Goal: Transaction & Acquisition: Purchase product/service

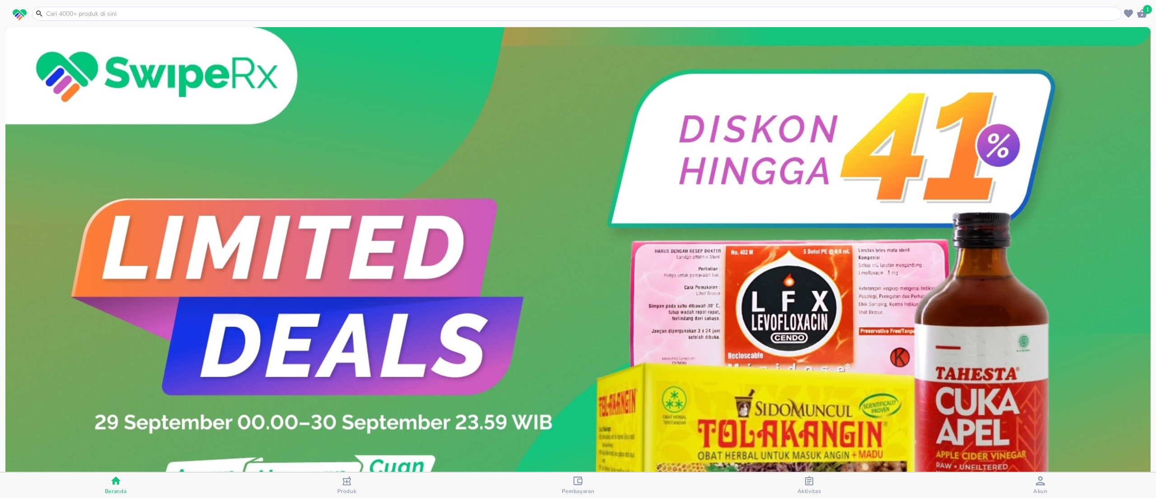
click at [259, 17] on input "text" at bounding box center [582, 13] width 1074 height 9
paste input "Sensitif strip"
type input "Sensitif strip"
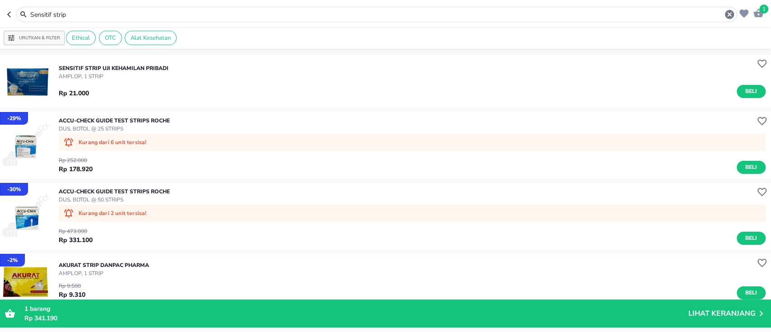
click at [14, 78] on img "button" at bounding box center [26, 81] width 53 height 53
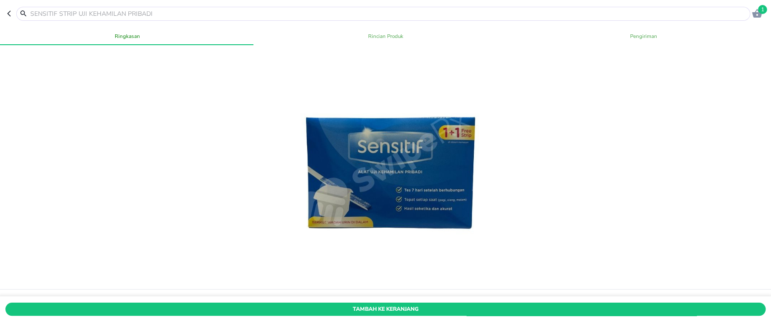
click at [307, 304] on span "Tambah Ke Keranjang" at bounding box center [385, 308] width 747 height 9
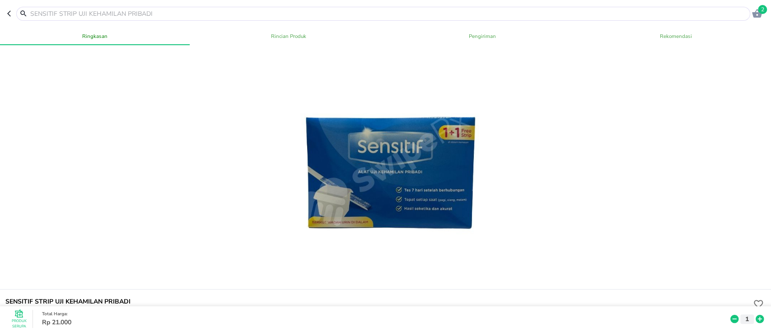
click at [35, 14] on input "text" at bounding box center [388, 13] width 719 height 9
paste input "Komix papermint"
type input "Komix papermint"
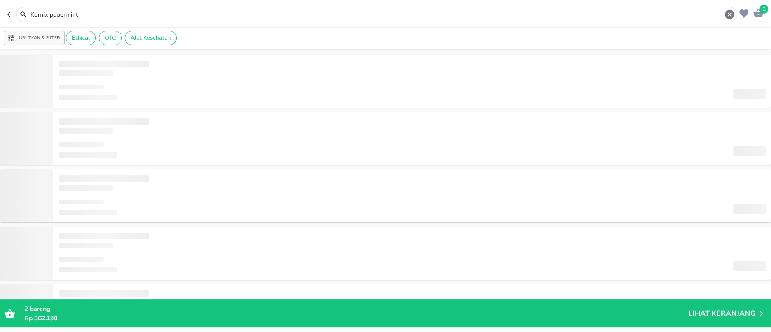
type input "Komix papermint"
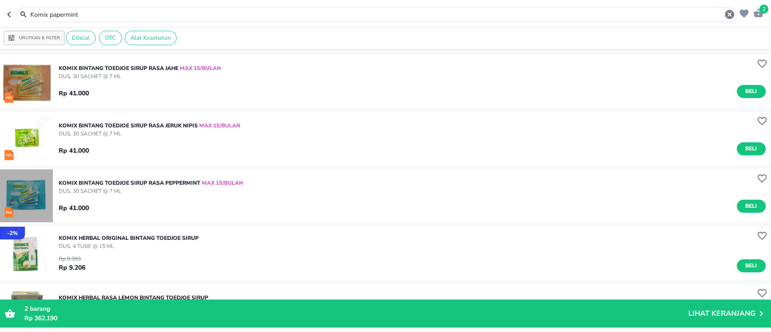
click at [30, 197] on img "button" at bounding box center [26, 195] width 53 height 53
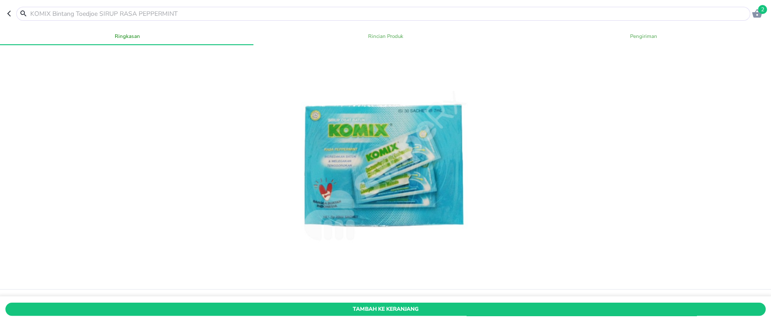
click at [312, 298] on div "Tambah Ke Keranjang" at bounding box center [385, 309] width 775 height 25
click at [114, 15] on input "text" at bounding box center [388, 13] width 719 height 9
paste input "Komix jahe"
type input "Komix jahe"
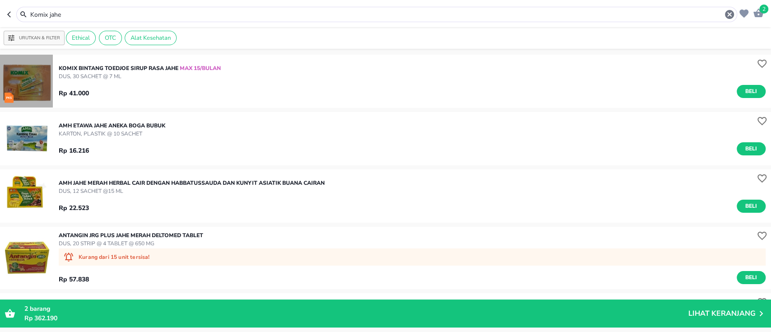
click at [42, 83] on img "button" at bounding box center [26, 81] width 53 height 53
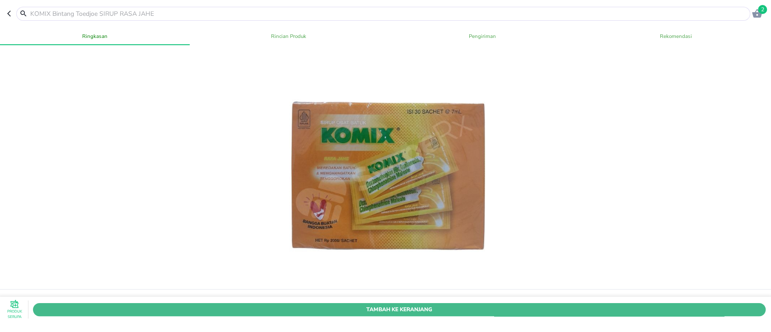
click at [299, 304] on span "Tambah Ke Keranjang" at bounding box center [399, 308] width 719 height 9
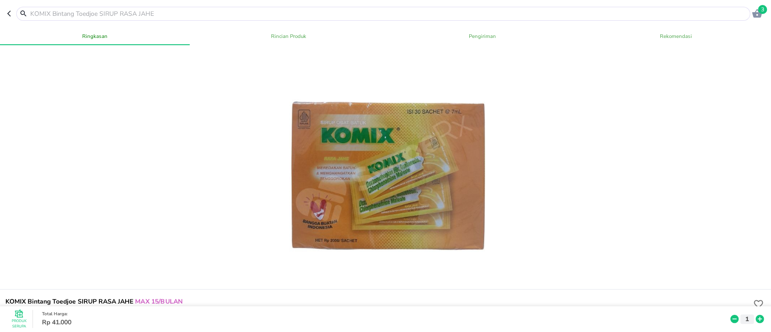
click at [143, 17] on input "text" at bounding box center [388, 13] width 719 height 9
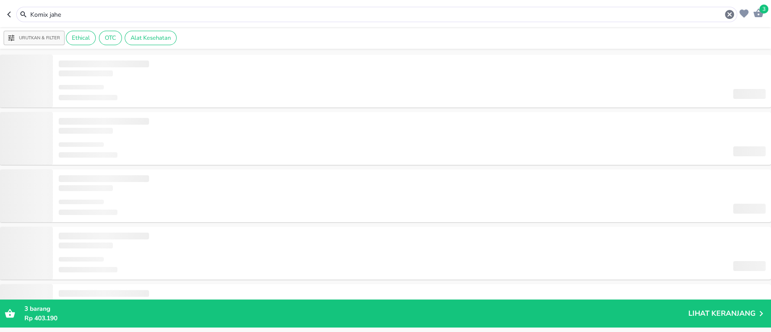
type input "Komix jeruk nipis"
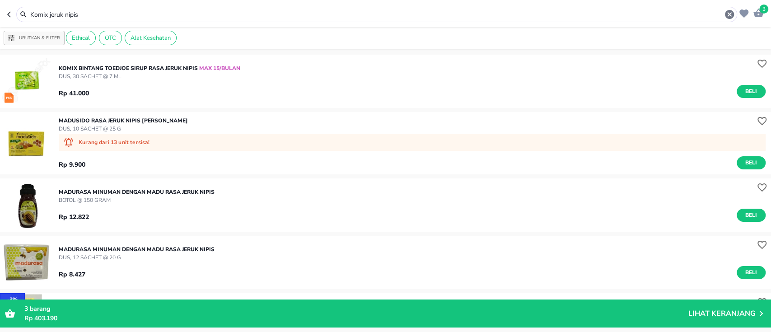
click at [19, 75] on img "button" at bounding box center [26, 81] width 53 height 53
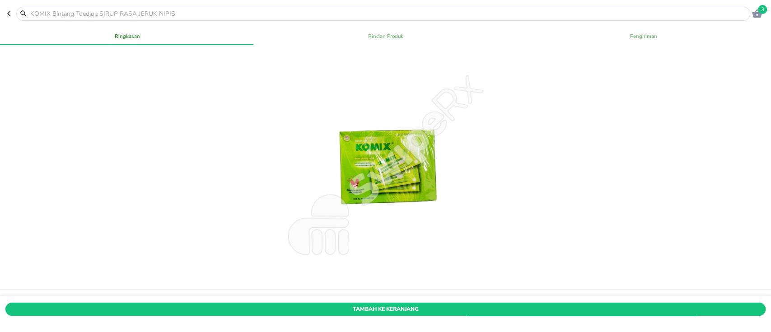
click at [270, 304] on span "Tambah Ke Keranjang" at bounding box center [385, 308] width 747 height 9
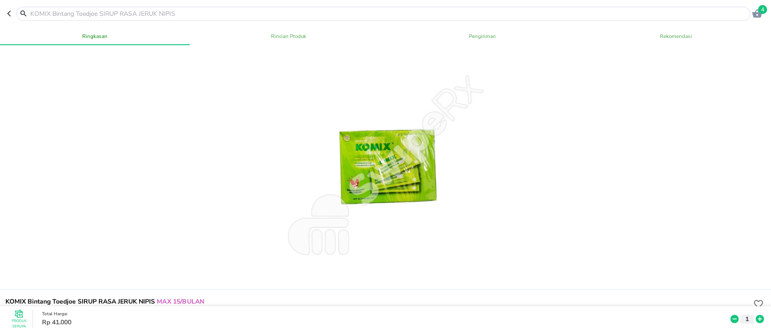
click at [104, 14] on input "text" at bounding box center [388, 13] width 719 height 9
paste input "Bactoderm sk"
type input "Bactoderm sk"
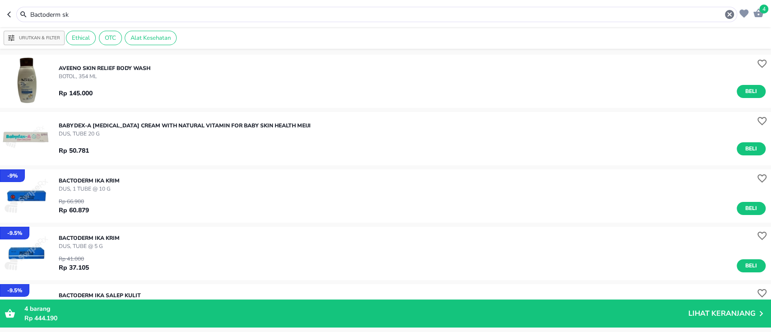
scroll to position [60, 0]
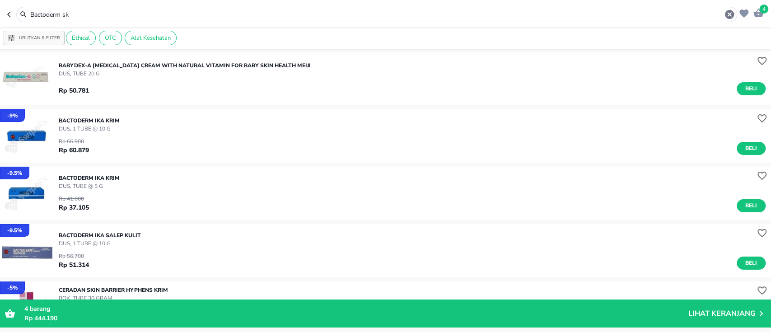
drag, startPoint x: 101, startPoint y: 16, endPoint x: 0, endPoint y: 15, distance: 101.2
click at [0, 15] on header "4 Bactoderm sk" at bounding box center [385, 13] width 771 height 27
paste input "Dettol cair 45ml"
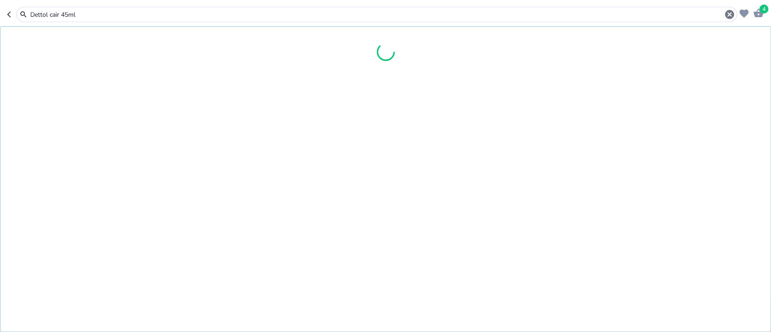
type input "Dettol cair 45ml"
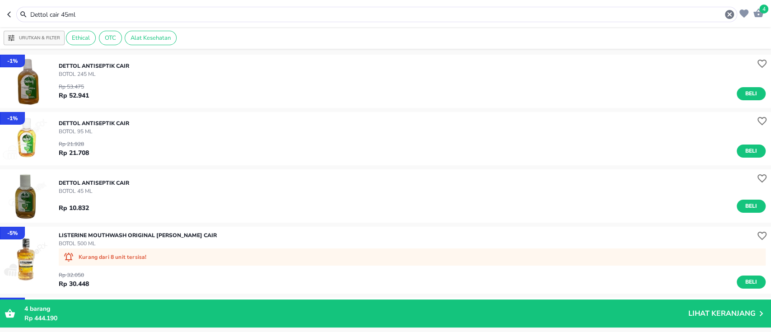
click at [23, 198] on img "button" at bounding box center [26, 195] width 53 height 53
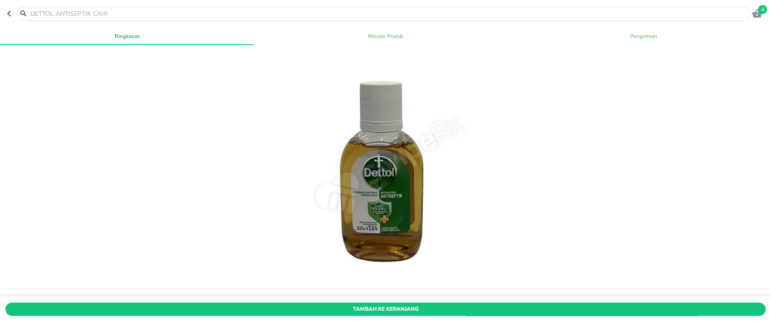
click at [327, 304] on span "Tambah Ke Keranjang" at bounding box center [385, 308] width 747 height 9
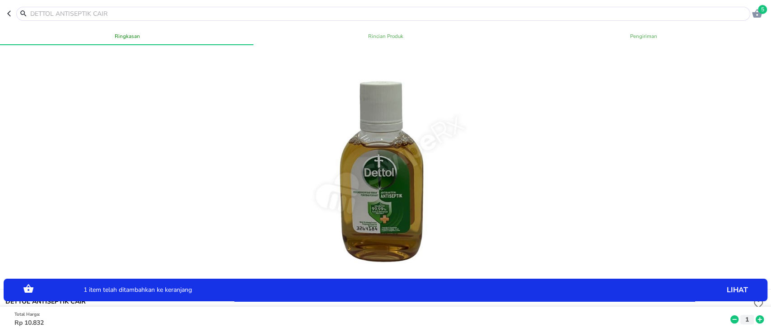
click at [111, 14] on input "text" at bounding box center [388, 13] width 719 height 9
paste input "Rapet wangi"
type input "Rapet wangi"
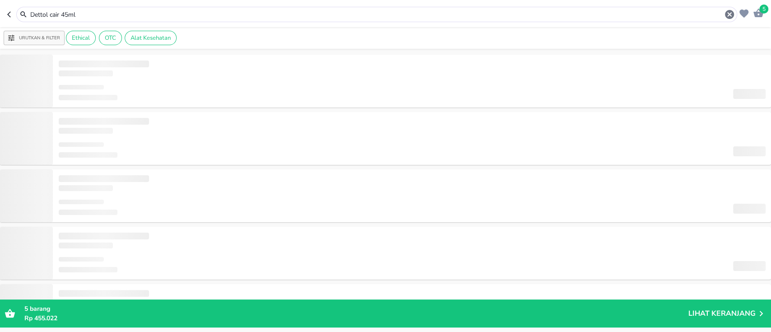
type input "Rapet wangi"
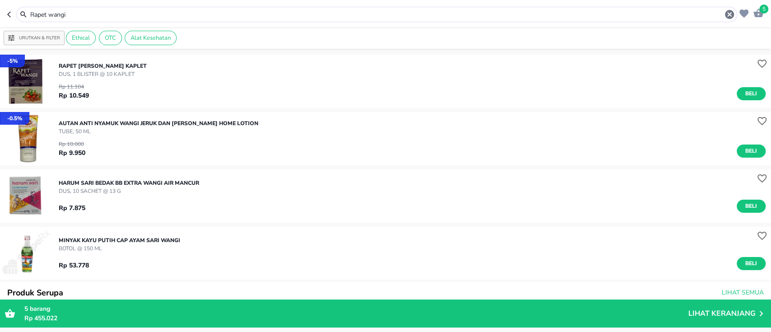
click at [28, 84] on img "button" at bounding box center [26, 81] width 53 height 53
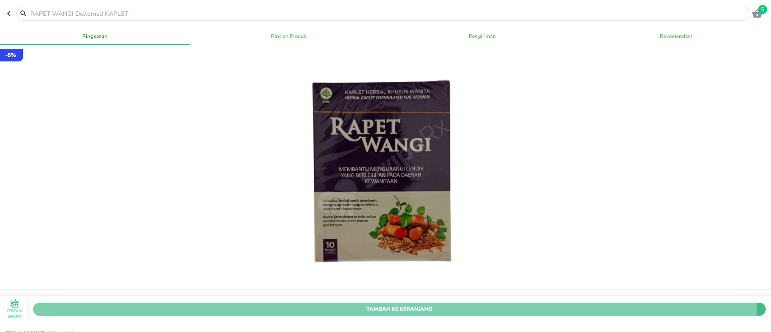
click at [224, 304] on span "Tambah Ke Keranjang" at bounding box center [399, 308] width 719 height 9
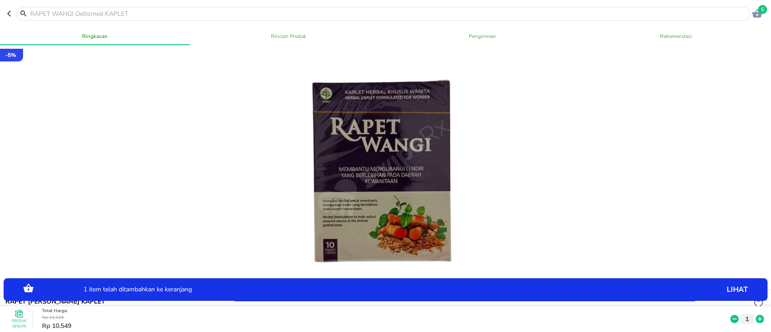
click at [145, 16] on input "text" at bounding box center [388, 13] width 719 height 9
paste input "Asifit"
click at [142, 14] on input "text" at bounding box center [388, 13] width 719 height 9
paste input "Asifit"
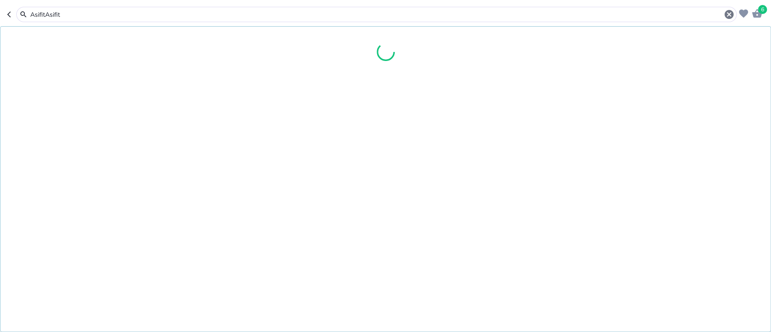
paste input "Asifit"
paste input "text"
type input "Asifit"
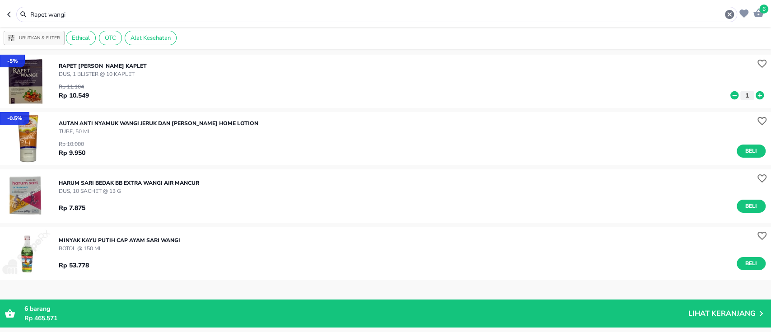
type input "Asifit"
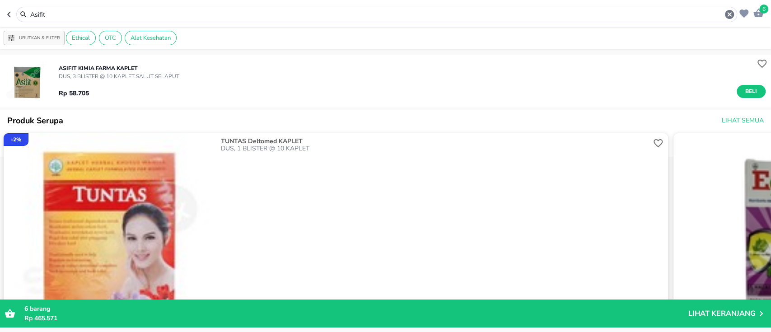
click at [29, 79] on img "button" at bounding box center [26, 81] width 53 height 53
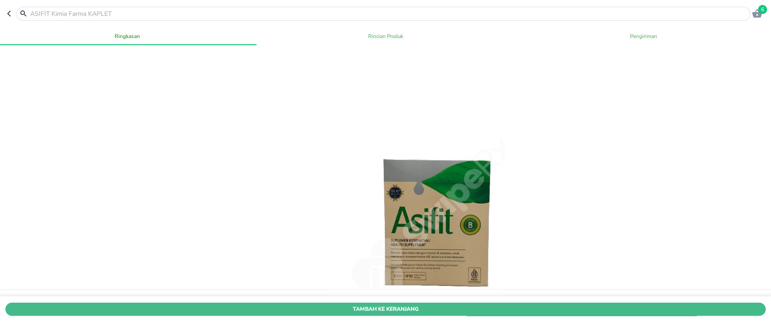
click at [278, 304] on span "Tambah Ke Keranjang" at bounding box center [385, 308] width 747 height 9
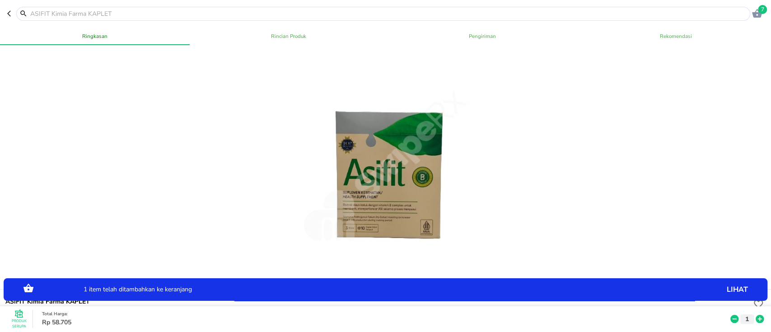
click at [144, 14] on input "text" at bounding box center [388, 13] width 719 height 9
paste input "Folamil gold"
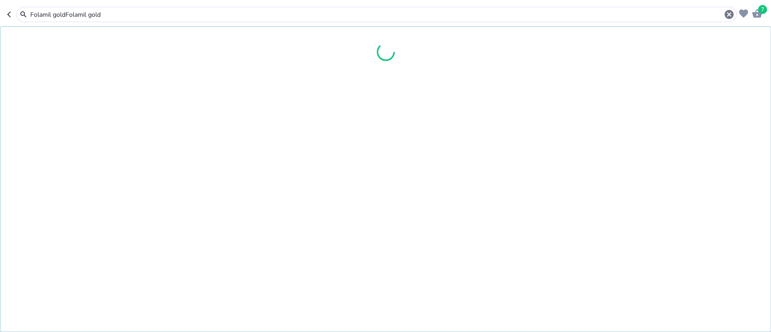
paste input "text"
type input "Folamil gold"
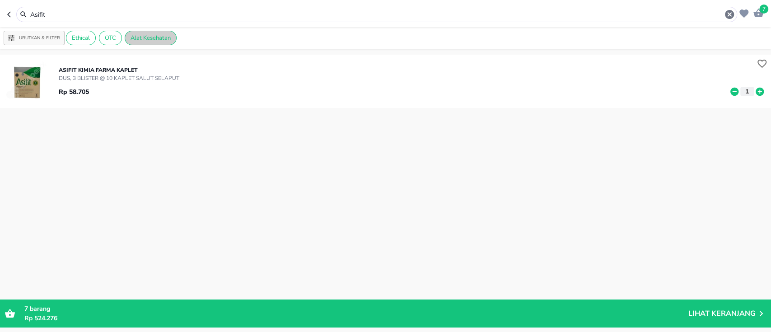
type input "Folamil gold"
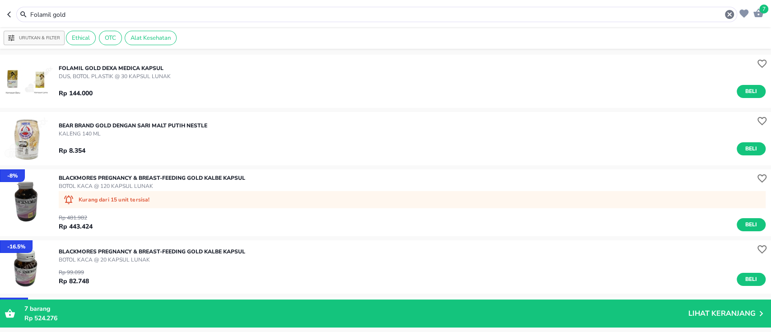
click at [24, 82] on img "button" at bounding box center [26, 81] width 53 height 53
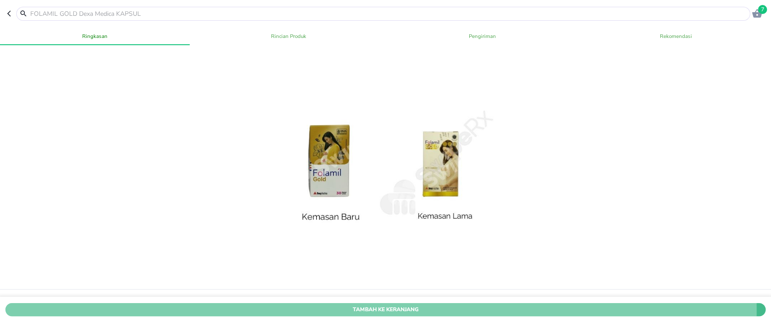
click at [276, 304] on span "Tambah Ke Keranjang" at bounding box center [385, 308] width 747 height 9
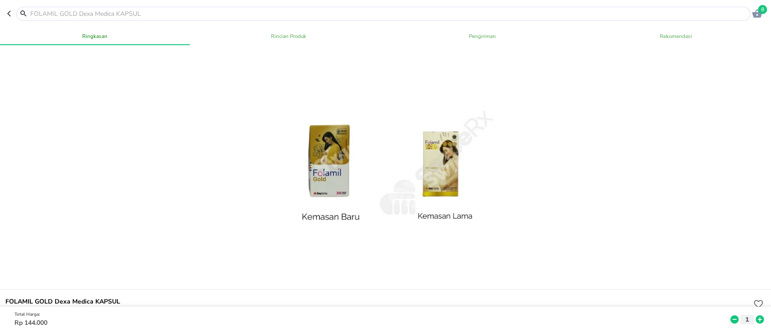
click at [102, 13] on input "text" at bounding box center [388, 13] width 719 height 9
paste input "Lactaboost"
type input "Lactaboost"
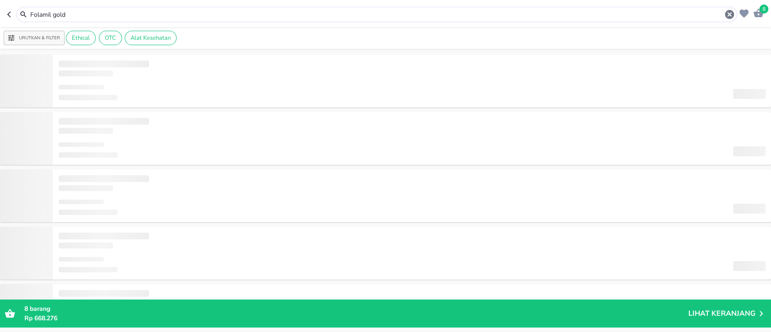
type input "Lactaboost"
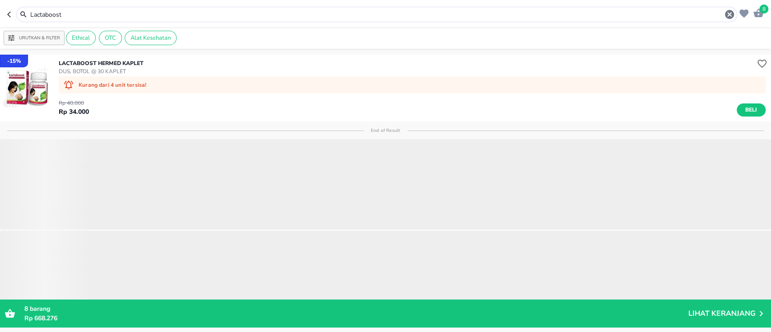
click at [21, 90] on img "button" at bounding box center [26, 87] width 53 height 53
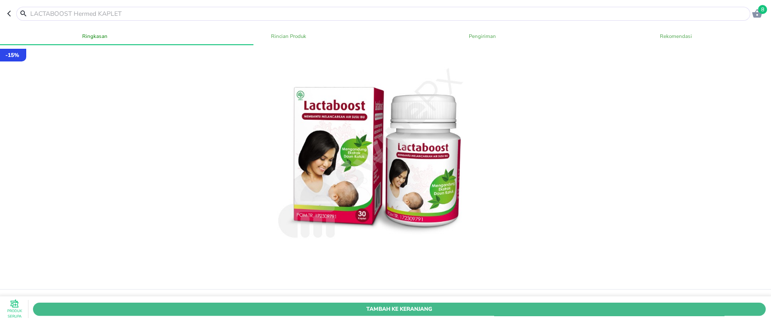
click at [300, 304] on span "Tambah Ke Keranjang" at bounding box center [399, 308] width 719 height 9
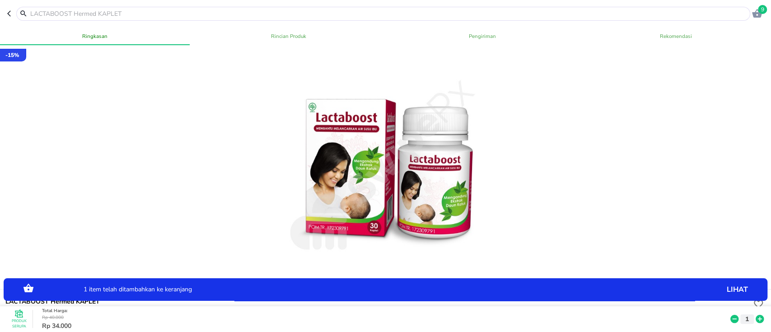
click at [89, 15] on input "text" at bounding box center [388, 13] width 719 height 9
paste input "Enervon c"
type input "Enervon c"
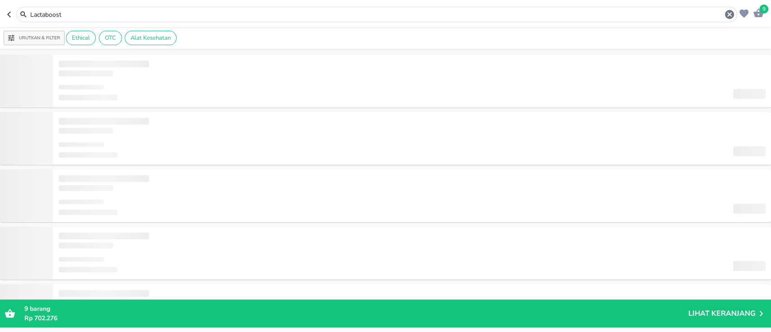
type input "Enervon c"
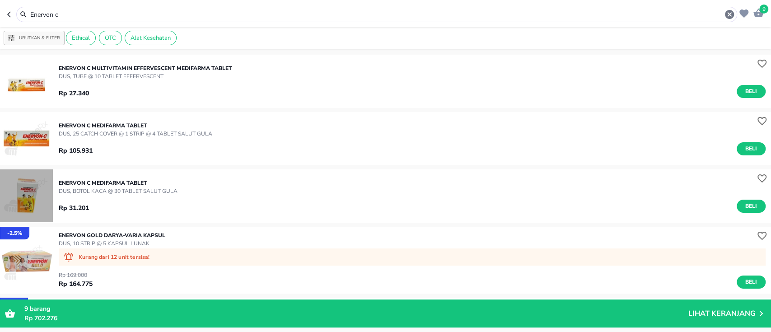
click at [34, 187] on img "button" at bounding box center [26, 195] width 53 height 53
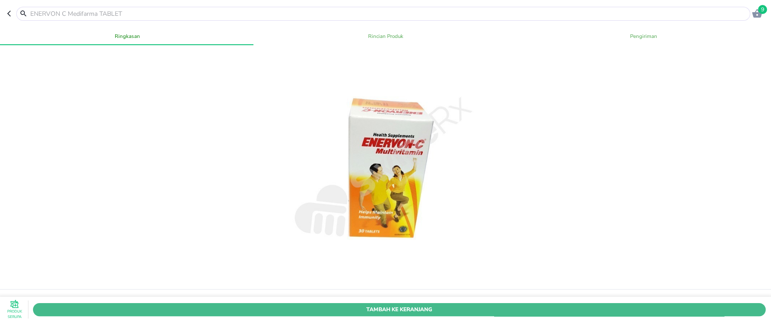
click at [361, 304] on span "Tambah Ke Keranjang" at bounding box center [399, 308] width 719 height 9
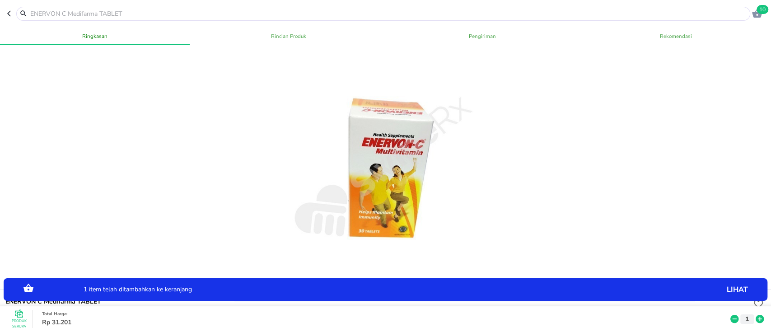
click at [132, 13] on input "text" at bounding box center [388, 13] width 719 height 9
paste input "Vital tt"
type input "Vital tt"
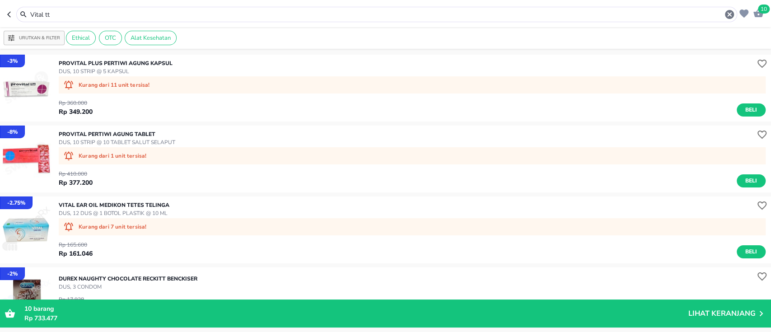
drag, startPoint x: 133, startPoint y: 14, endPoint x: 0, endPoint y: 22, distance: 133.5
click at [0, 22] on header "10 Vital tt" at bounding box center [385, 13] width 771 height 27
paste input "Bactoderm sk"
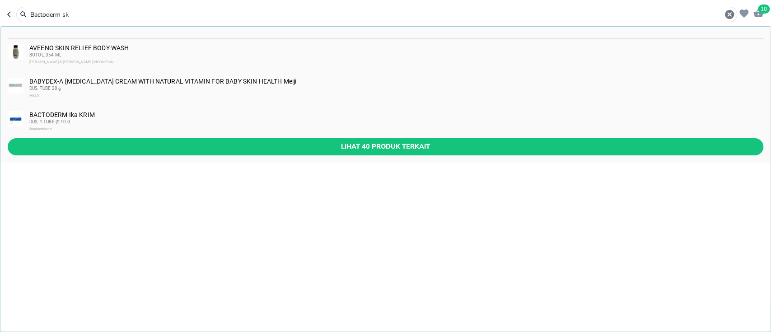
type input "Bactoderm sk"
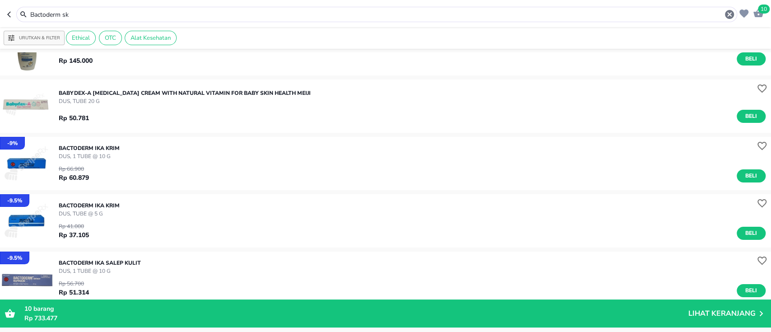
scroll to position [60, 0]
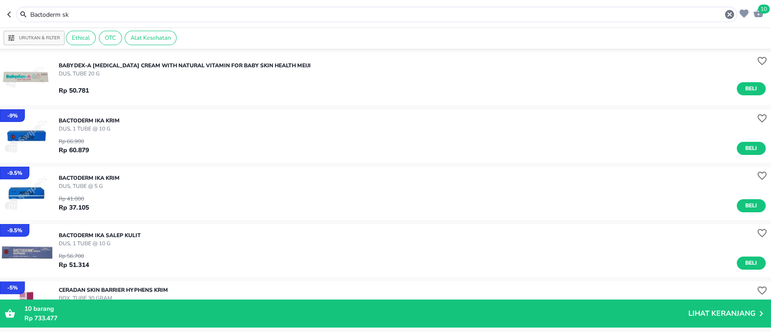
click at [15, 253] on img "button" at bounding box center [26, 250] width 53 height 53
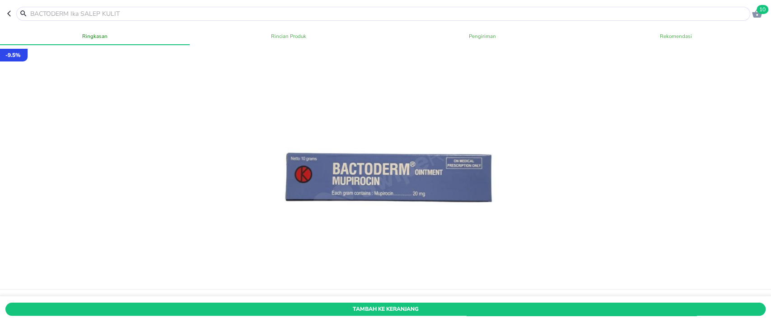
click at [304, 304] on span "Tambah Ke Keranjang" at bounding box center [385, 308] width 747 height 9
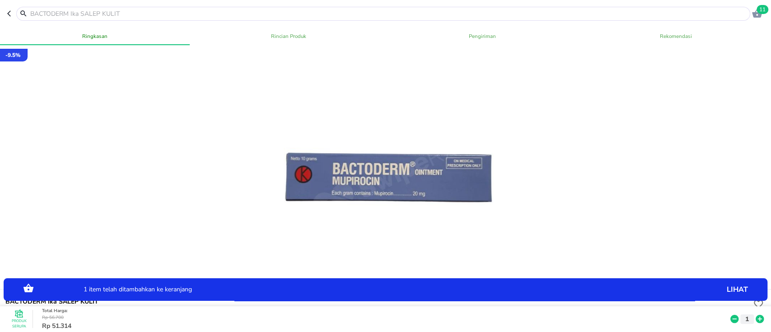
click at [765, 11] on span "11" at bounding box center [763, 9] width 12 height 9
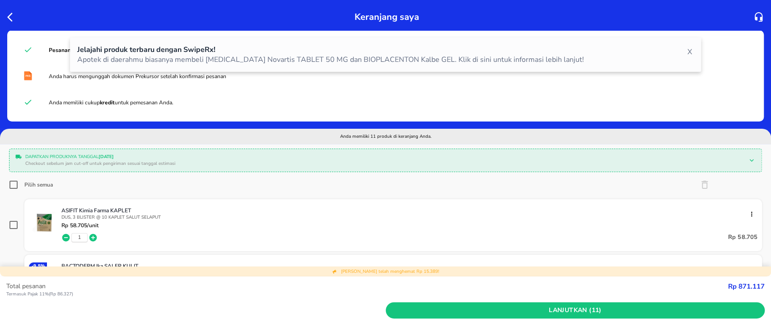
scroll to position [241, 0]
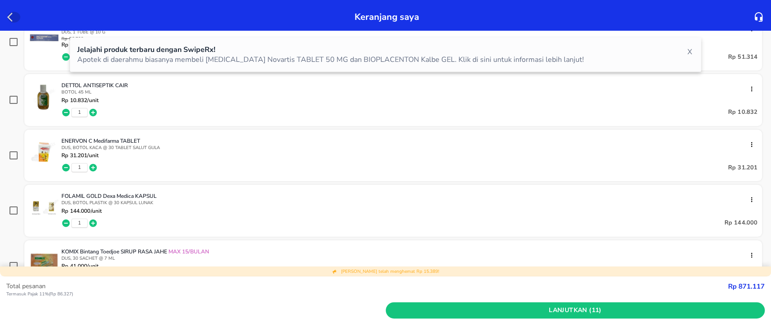
click at [8, 16] on icon "button" at bounding box center [9, 17] width 5 height 9
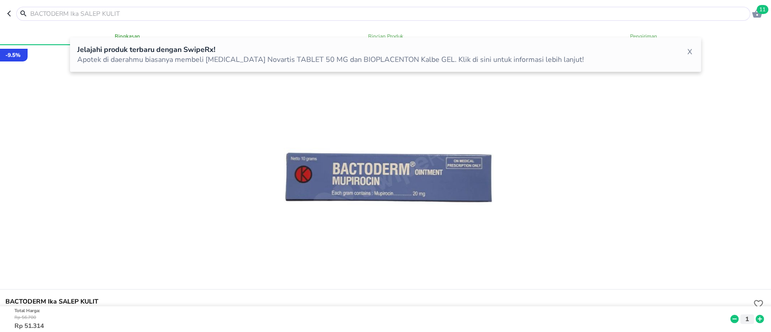
click at [90, 10] on input "text" at bounding box center [388, 13] width 719 height 9
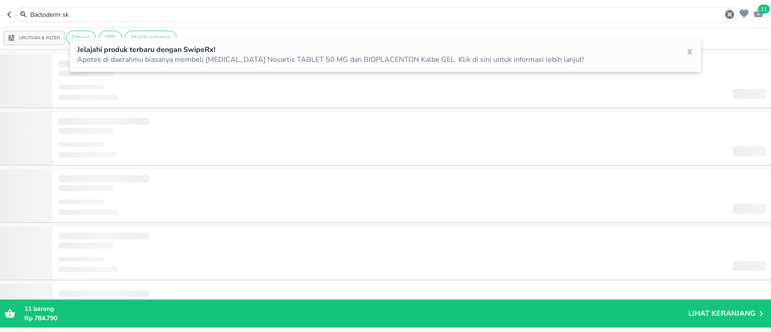
type input "Aloclair spray"
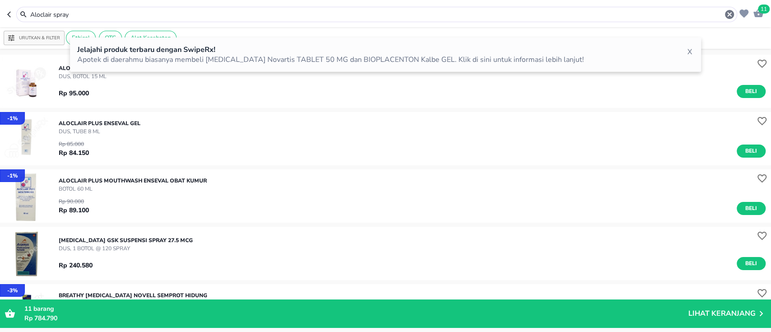
click at [307, 111] on div "- 1 % ALOCLAIR PLUS Enseval GEL DUS, TUBE 8 ML Rp 85.000 Rp 84.150 Beli" at bounding box center [385, 138] width 771 height 57
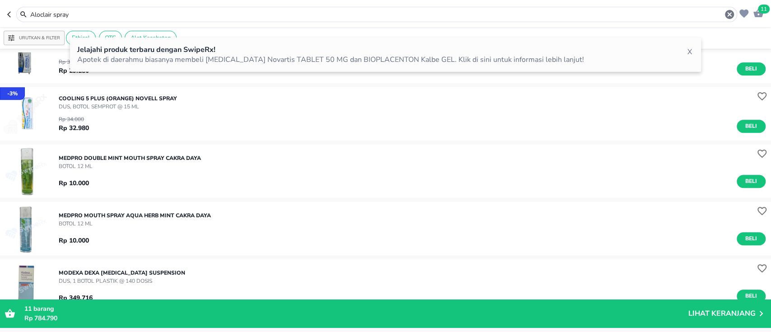
scroll to position [120, 0]
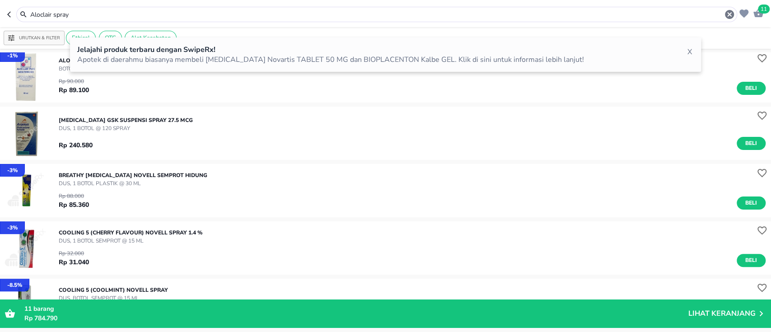
click at [360, 158] on div "[MEDICAL_DATA] Gsk SUSPENSI SPRAY 27.5 MCG DUS, 1 BOTOL @ 120 SPRAY Rp 240.580 …" at bounding box center [385, 133] width 771 height 53
click at [690, 50] on div "X" at bounding box center [689, 52] width 9 height 14
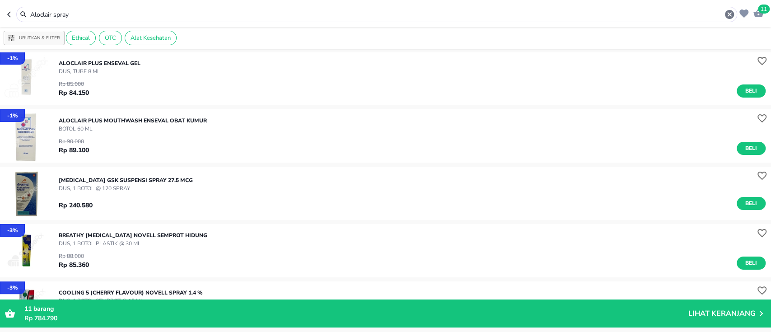
scroll to position [0, 0]
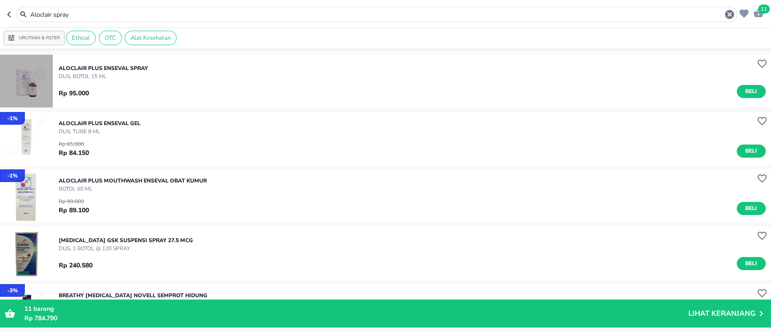
click at [30, 79] on img "button" at bounding box center [26, 81] width 53 height 53
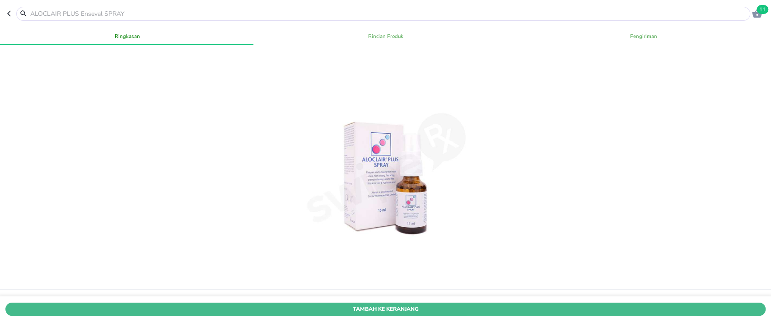
click at [387, 304] on span "Tambah Ke Keranjang" at bounding box center [385, 308] width 747 height 9
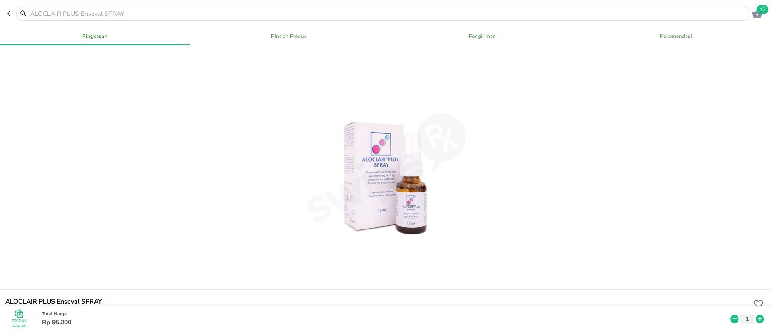
click at [82, 14] on input "text" at bounding box center [388, 13] width 719 height 9
paste input "Trinordiol"
type input "Trinordiol"
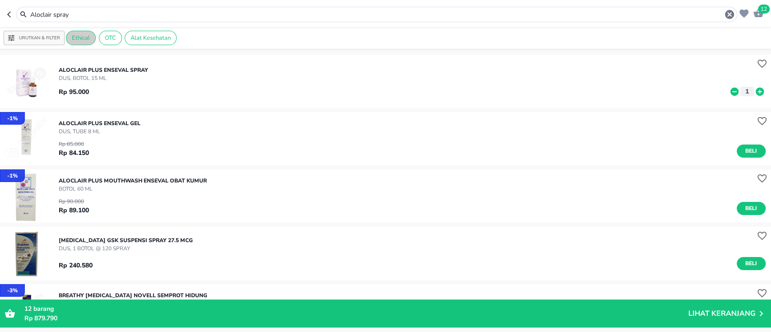
type input "Trinordiol"
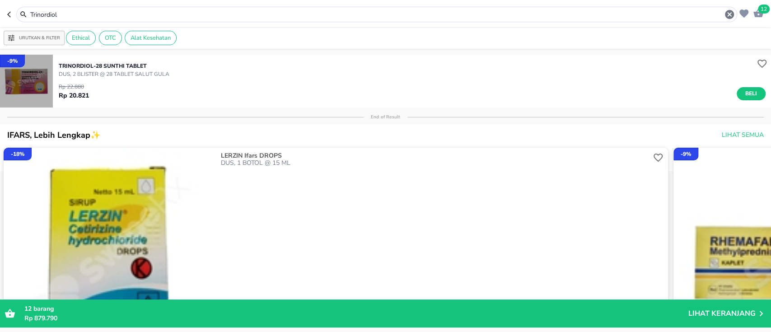
click at [27, 89] on img "button" at bounding box center [26, 81] width 53 height 53
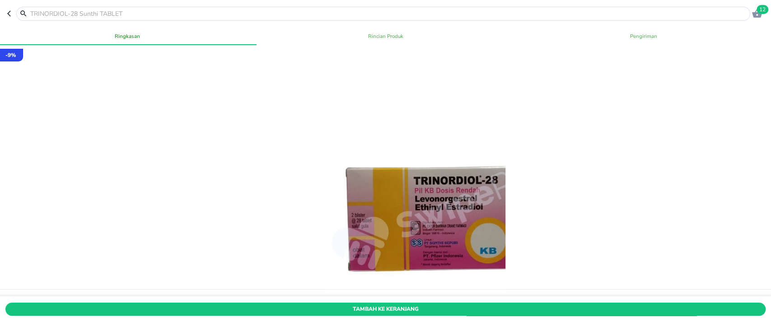
click at [376, 304] on span "Tambah Ke Keranjang" at bounding box center [385, 308] width 747 height 9
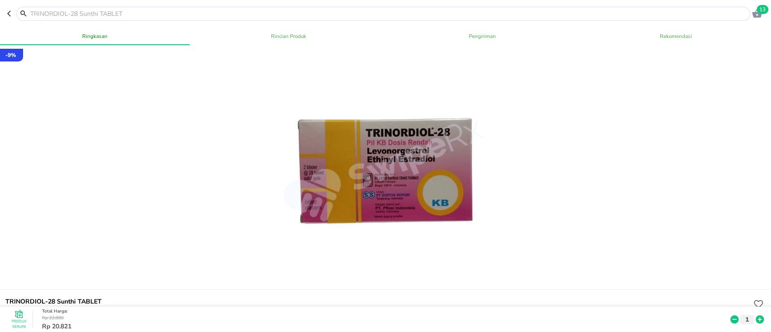
click at [141, 14] on input "text" at bounding box center [388, 13] width 719 height 9
click at [137, 12] on input "text" at bounding box center [388, 13] width 719 height 9
paste input "Vital ear oil"
click at [59, 14] on input "Vital ear oil" at bounding box center [388, 13] width 719 height 9
paste input "Vital ear oil"
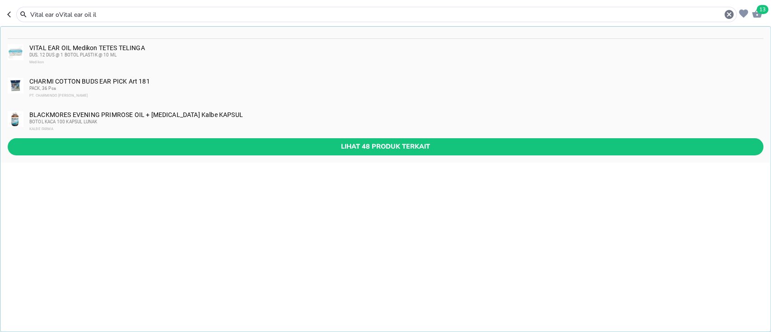
type input "Vital ear oVital ear oil il"
click at [80, 52] on div "DUS, 12 DUS @ 1 BOTOL PLASTIK @ 10 ML" at bounding box center [395, 54] width 733 height 7
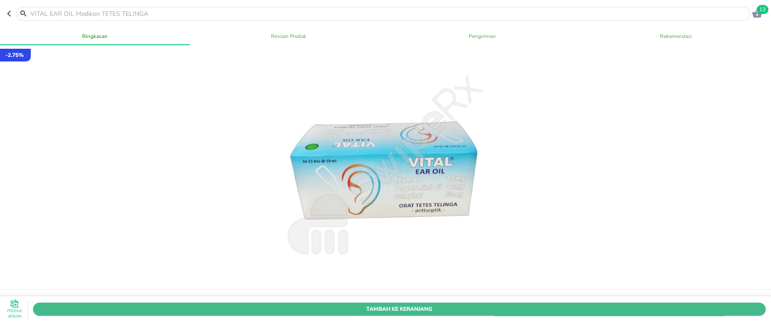
click at [338, 304] on span "Tambah Ke Keranjang" at bounding box center [399, 308] width 719 height 9
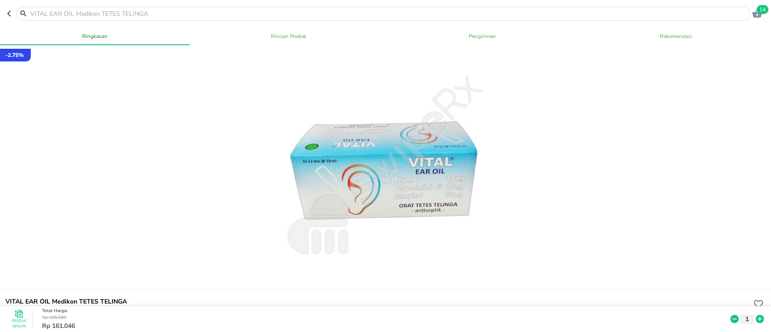
click at [757, 11] on span "14" at bounding box center [763, 9] width 12 height 9
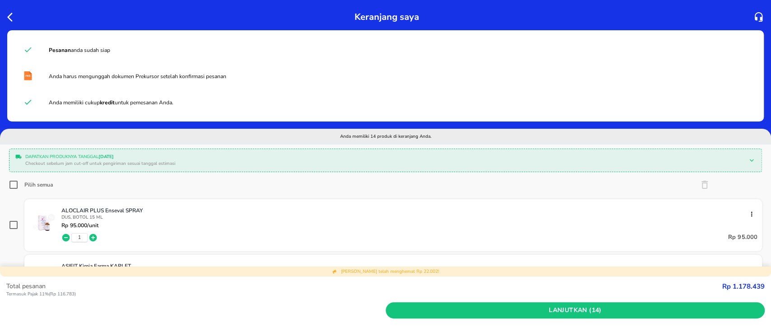
scroll to position [60, 0]
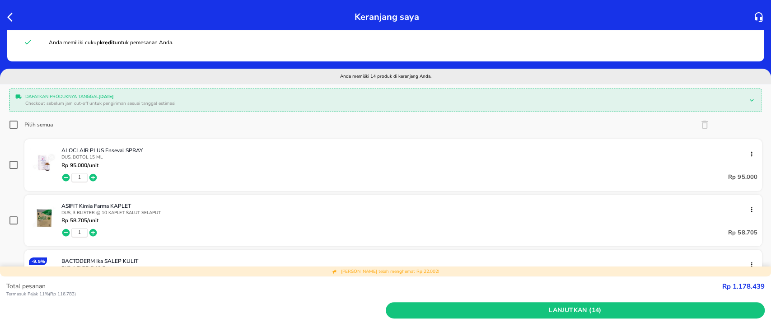
click at [94, 232] on icon "button" at bounding box center [93, 233] width 8 height 8
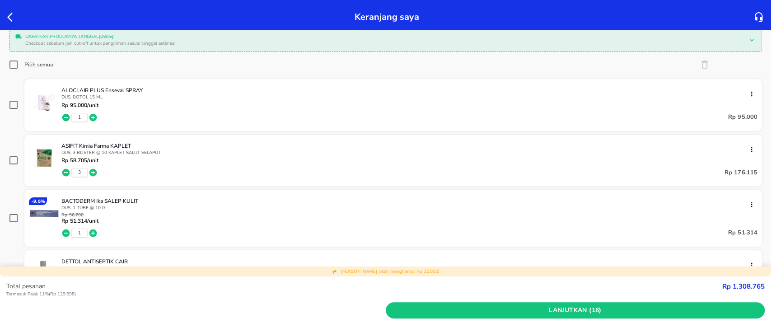
scroll to position [181, 0]
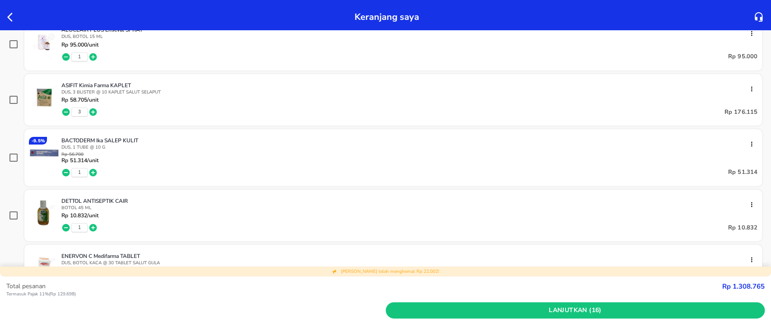
click at [89, 223] on icon "button" at bounding box center [93, 227] width 9 height 9
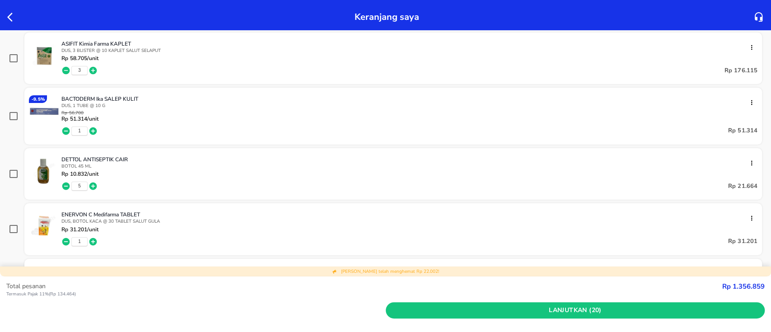
scroll to position [241, 0]
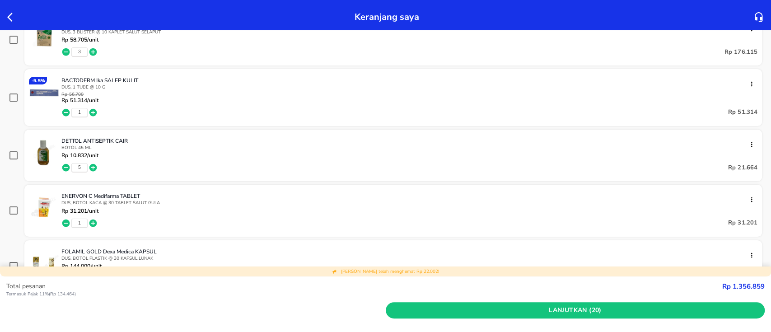
click at [93, 222] on icon "button" at bounding box center [93, 223] width 9 height 9
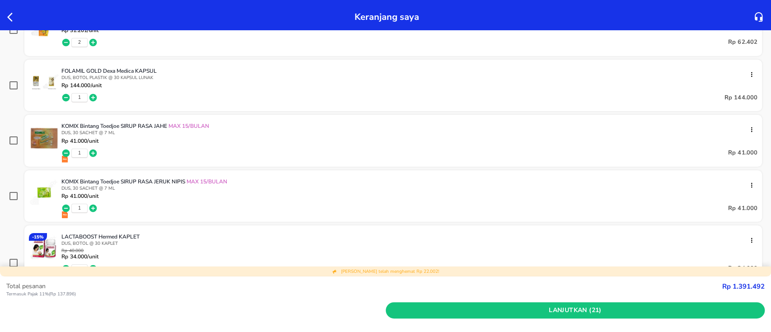
scroll to position [481, 0]
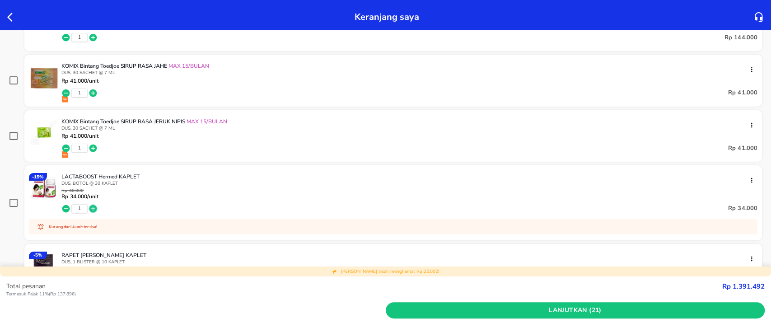
click at [93, 207] on icon "button" at bounding box center [93, 208] width 9 height 9
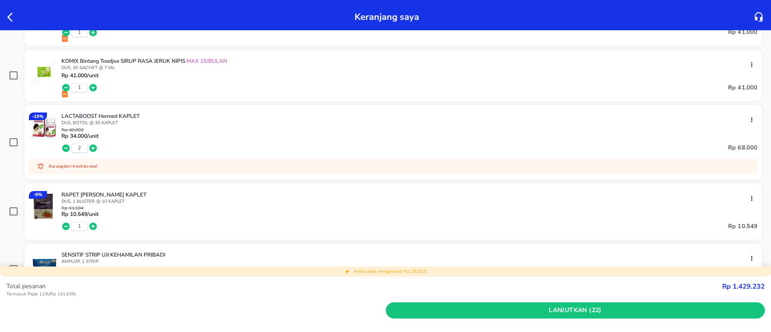
scroll to position [602, 0]
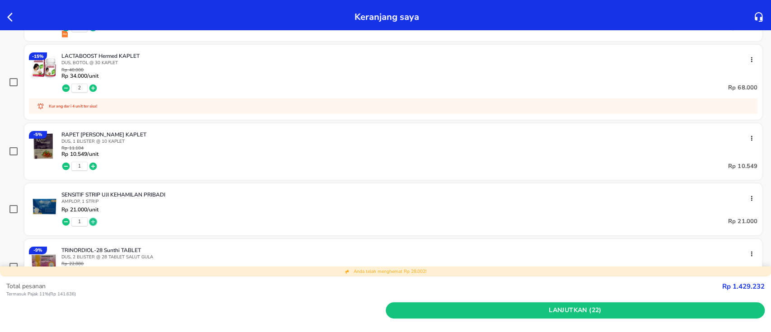
click at [94, 218] on icon "button" at bounding box center [93, 222] width 8 height 8
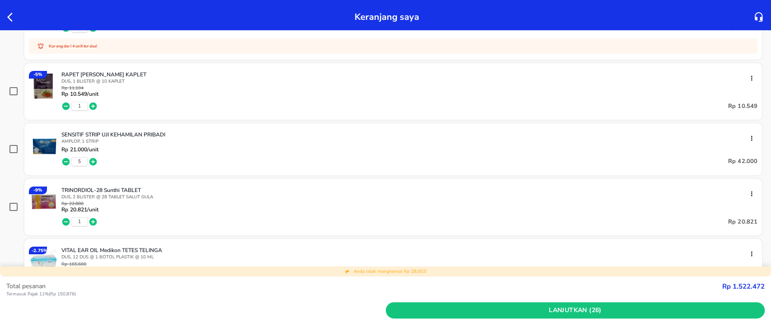
scroll to position [723, 0]
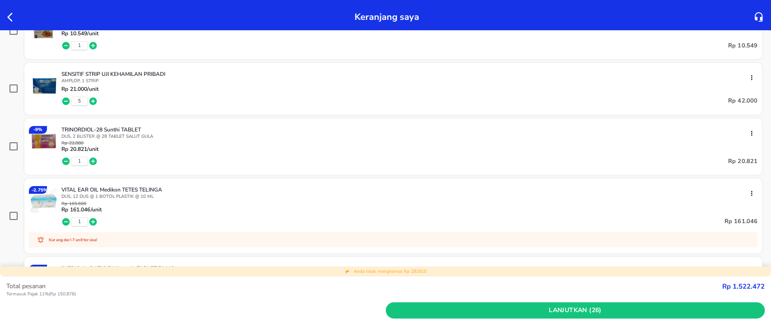
click at [93, 220] on icon "button" at bounding box center [93, 221] width 9 height 9
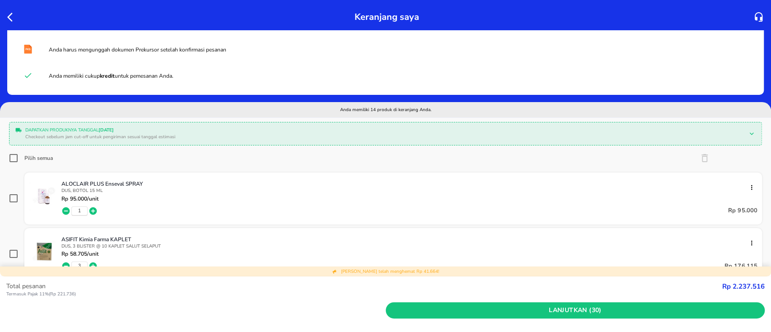
scroll to position [0, 0]
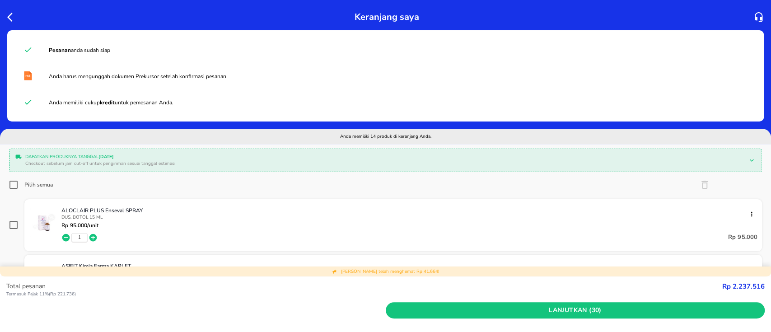
click at [12, 222] on input "checkbox" at bounding box center [13, 224] width 9 height 9
checkbox input "true"
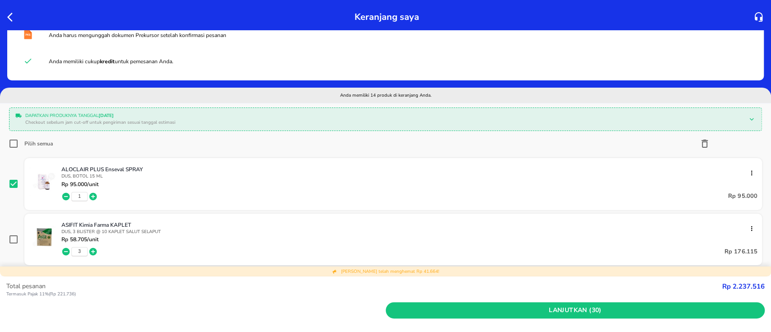
scroll to position [60, 0]
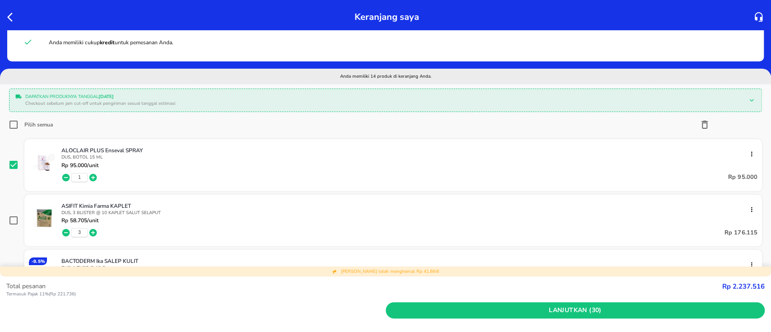
click at [14, 217] on input "checkbox" at bounding box center [13, 220] width 9 height 9
checkbox input "true"
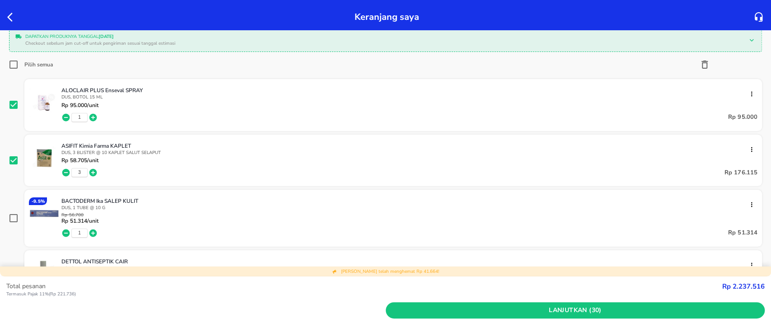
click at [17, 214] on input "checkbox" at bounding box center [13, 218] width 9 height 9
checkbox input "true"
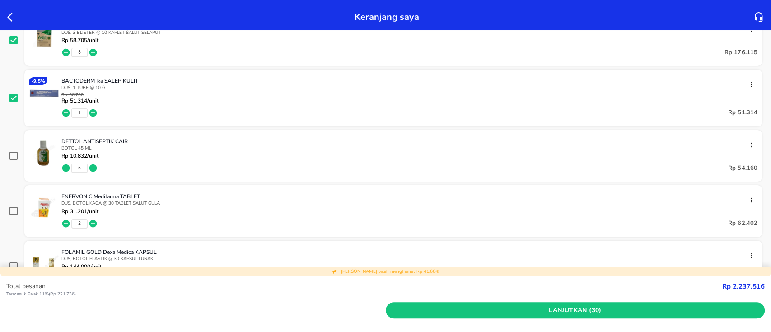
scroll to position [241, 0]
click at [13, 154] on input "checkbox" at bounding box center [13, 155] width 9 height 9
checkbox input "true"
click at [13, 210] on input "checkbox" at bounding box center [13, 210] width 9 height 9
checkbox input "true"
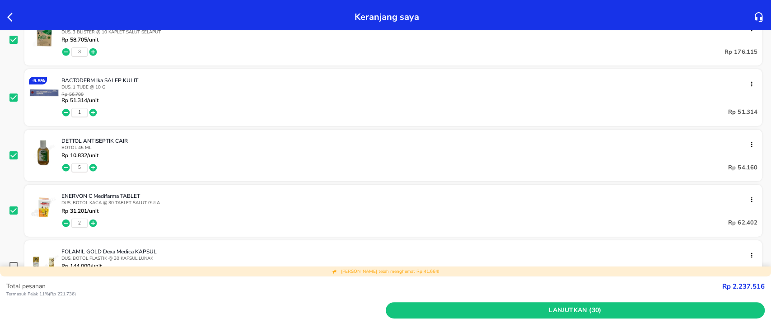
scroll to position [301, 0]
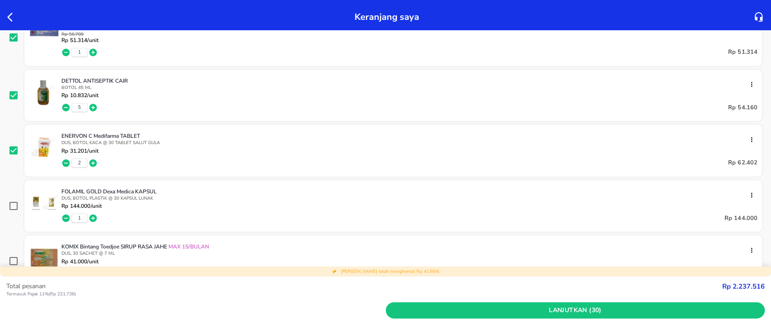
click at [14, 203] on input "checkbox" at bounding box center [13, 205] width 9 height 9
checkbox input "true"
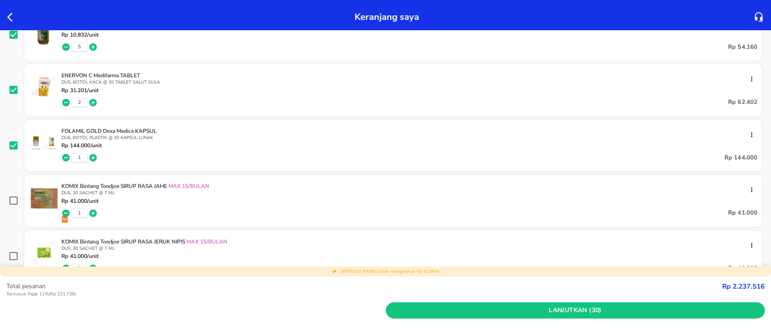
click at [15, 201] on input "checkbox" at bounding box center [13, 200] width 9 height 9
checkbox input "true"
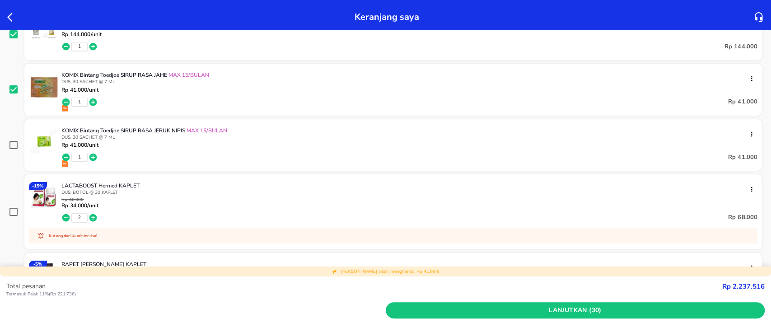
scroll to position [481, 0]
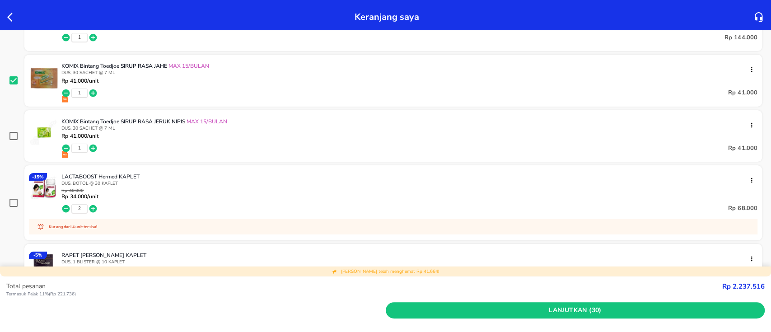
click at [10, 135] on input "checkbox" at bounding box center [13, 135] width 9 height 9
checkbox input "true"
click at [10, 198] on input "checkbox" at bounding box center [13, 202] width 9 height 9
checkbox input "true"
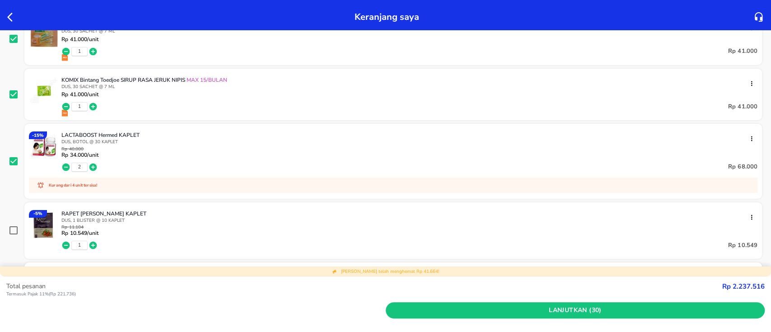
scroll to position [542, 0]
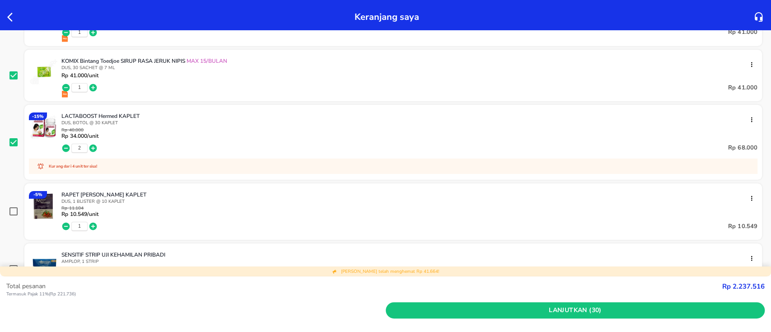
click at [17, 210] on input "checkbox" at bounding box center [13, 211] width 9 height 9
checkbox input "true"
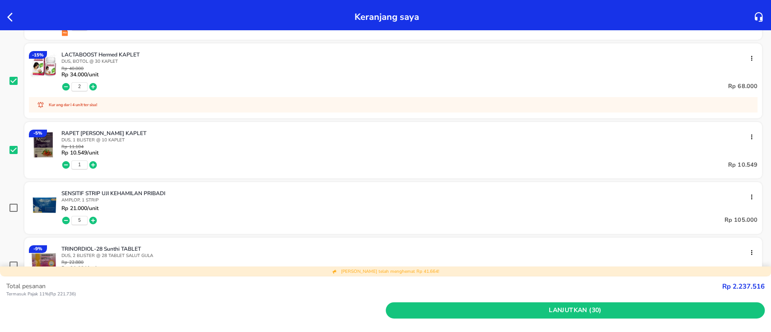
scroll to position [662, 0]
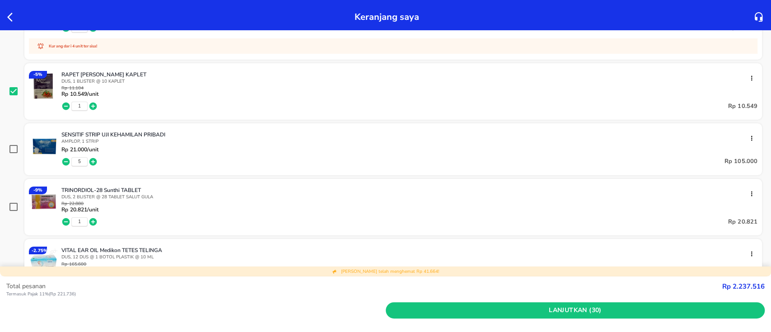
click at [15, 146] on input "checkbox" at bounding box center [13, 149] width 9 height 9
checkbox input "true"
click at [14, 202] on input "checkbox" at bounding box center [13, 206] width 9 height 9
checkbox input "true"
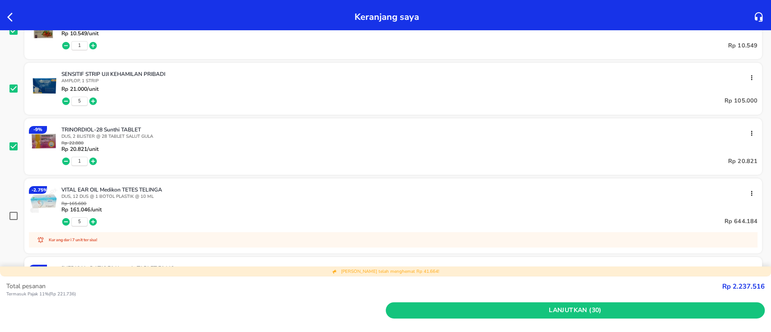
click at [9, 216] on input "checkbox" at bounding box center [13, 215] width 9 height 9
checkbox input "true"
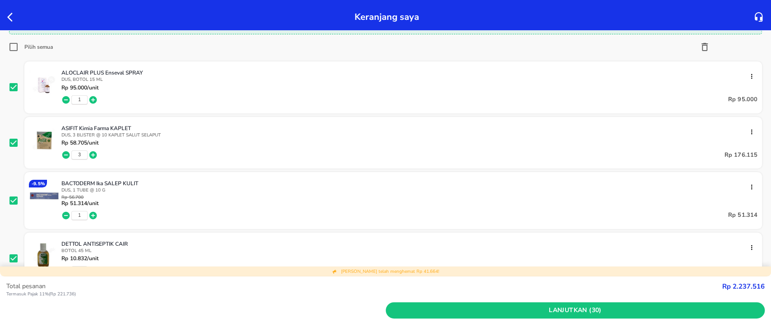
scroll to position [0, 0]
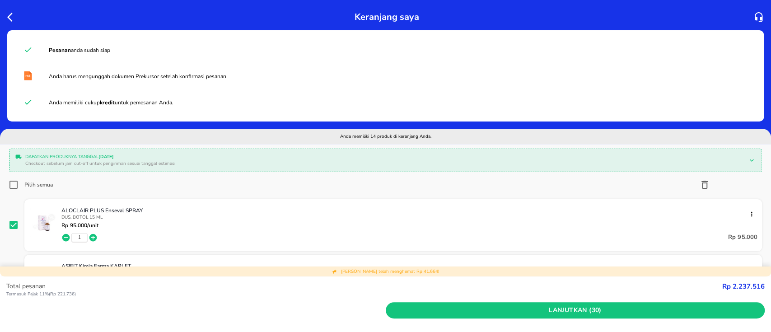
click at [12, 184] on input "Pilih semua" at bounding box center [13, 184] width 9 height 9
checkbox input "true"
click at [12, 184] on input "Pilih semua" at bounding box center [13, 184] width 9 height 9
checkbox input "false"
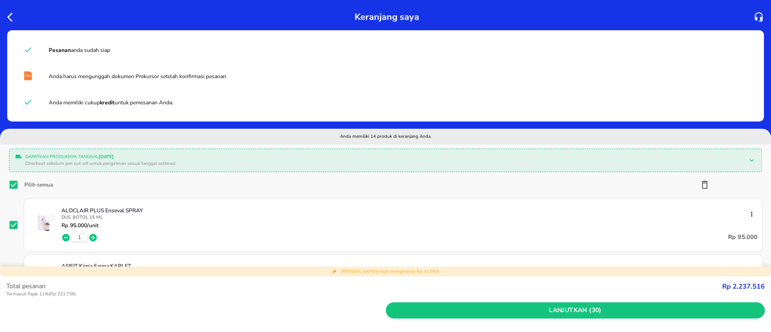
checkbox input "false"
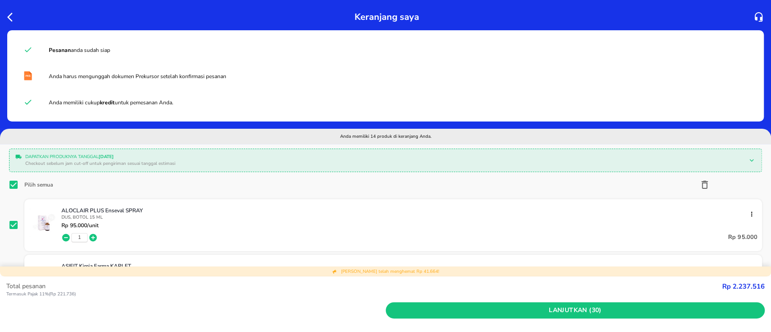
checkbox input "false"
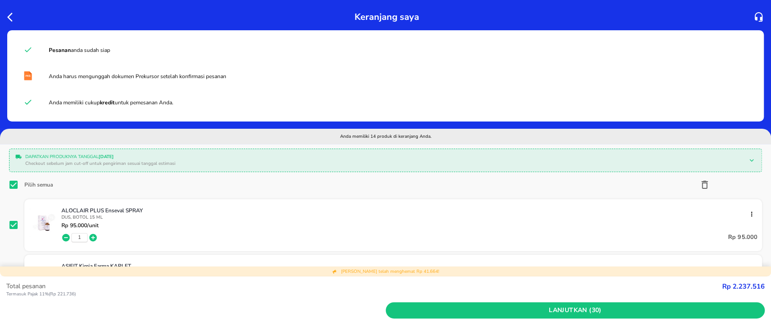
checkbox input "false"
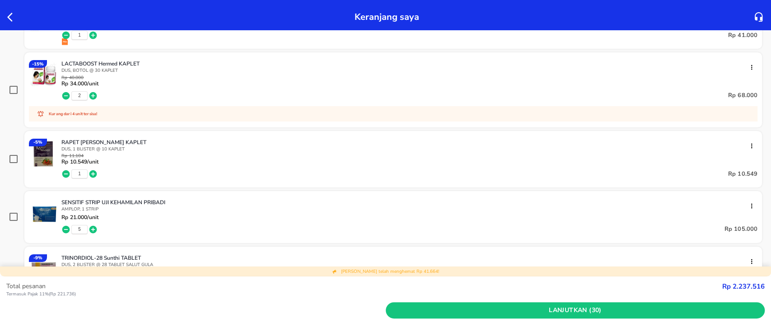
scroll to position [602, 0]
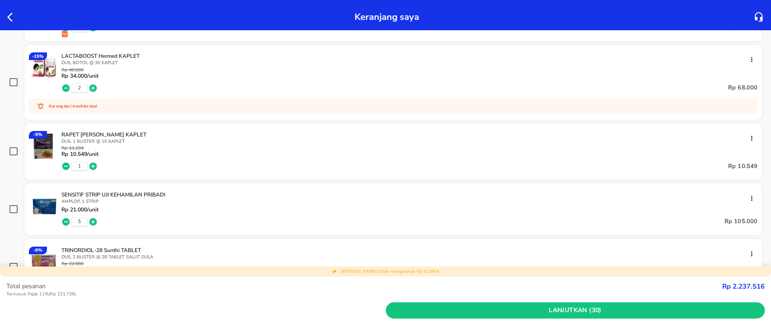
click at [14, 205] on input "checkbox" at bounding box center [13, 209] width 9 height 9
checkbox input "true"
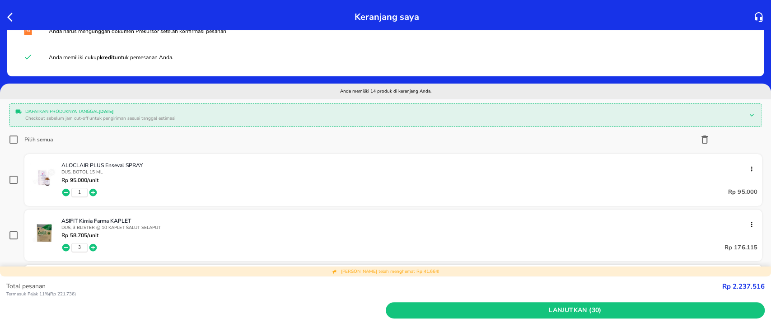
scroll to position [0, 0]
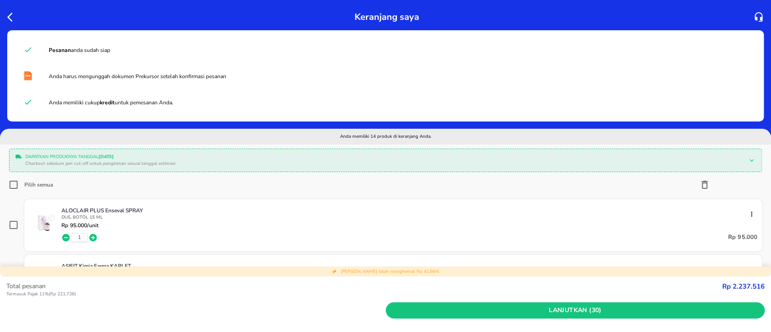
click at [8, 12] on icon "button" at bounding box center [12, 17] width 11 height 11
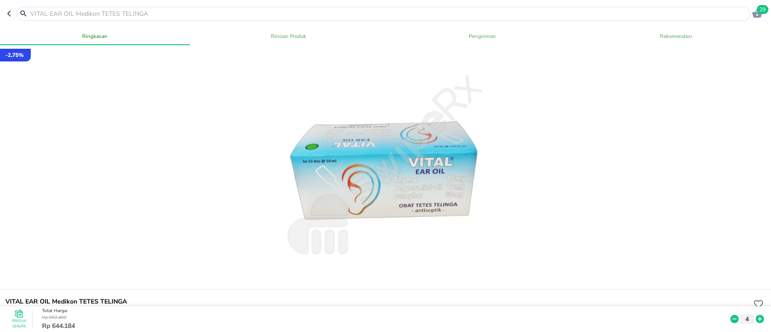
click at [92, 9] on input "text" at bounding box center [388, 13] width 719 height 9
paste input "Komix papermint"
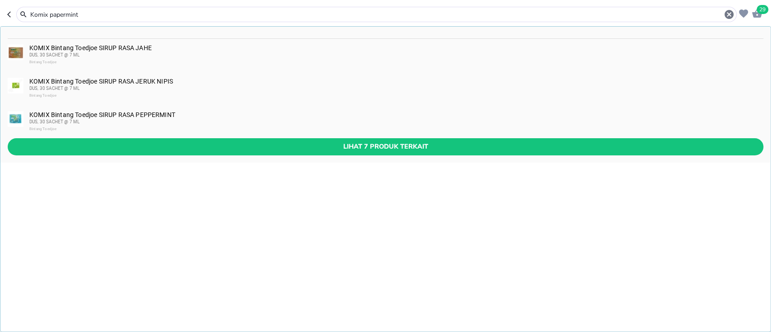
type input "Komix papermint"
click at [127, 118] on div "DUS, 30 SACHET @ 7 ML" at bounding box center [395, 121] width 733 height 7
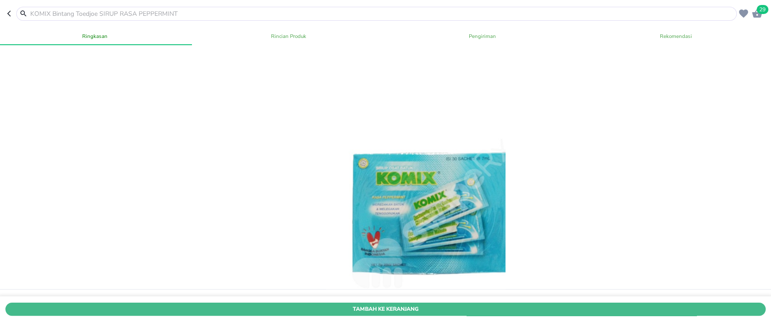
click at [372, 303] on button "Tambah Ke Keranjang" at bounding box center [385, 309] width 760 height 13
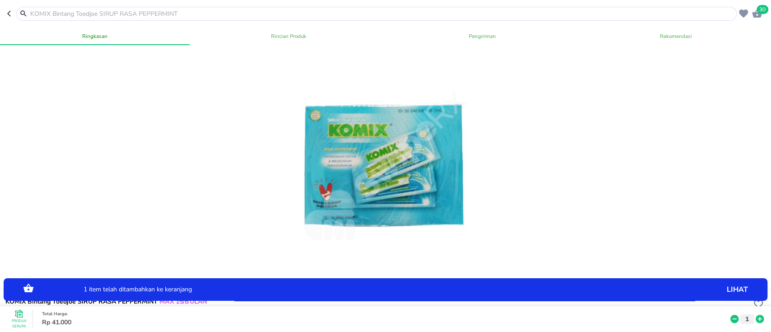
click at [758, 14] on icon "button" at bounding box center [757, 13] width 10 height 9
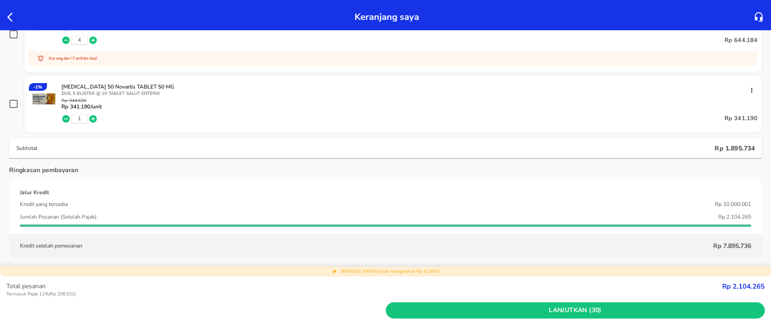
scroll to position [963, 0]
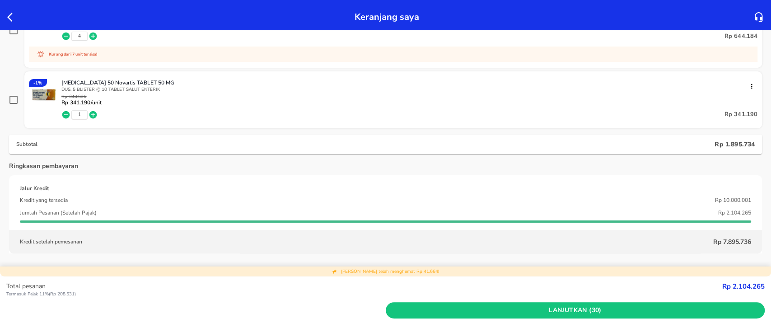
click at [65, 112] on icon "button" at bounding box center [66, 115] width 8 height 8
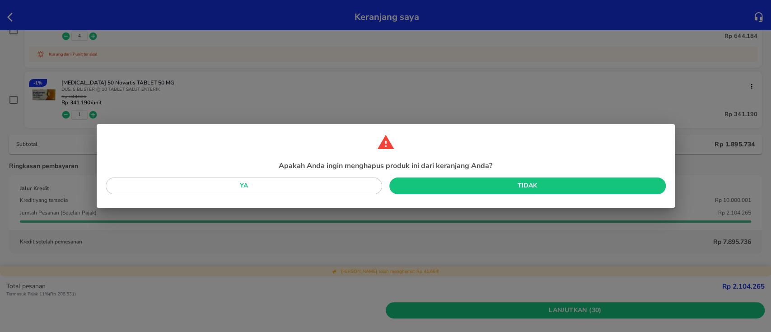
click at [339, 188] on span "Ya" at bounding box center [244, 185] width 262 height 11
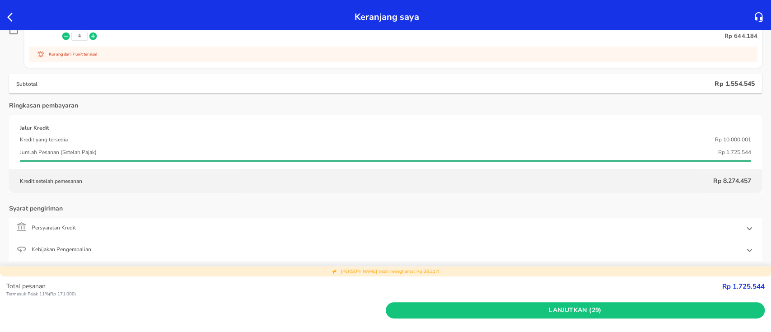
scroll to position [662, 0]
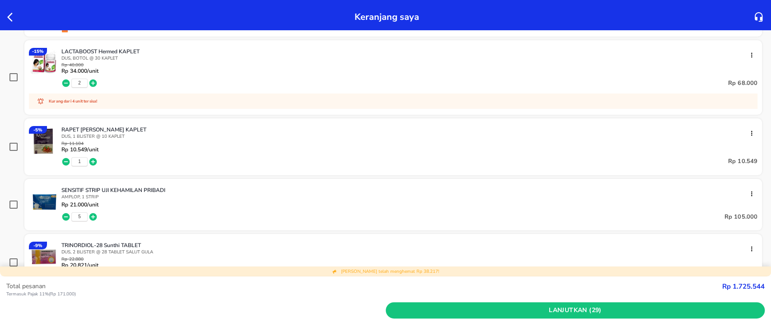
click at [10, 201] on input "checkbox" at bounding box center [13, 204] width 9 height 9
checkbox input "true"
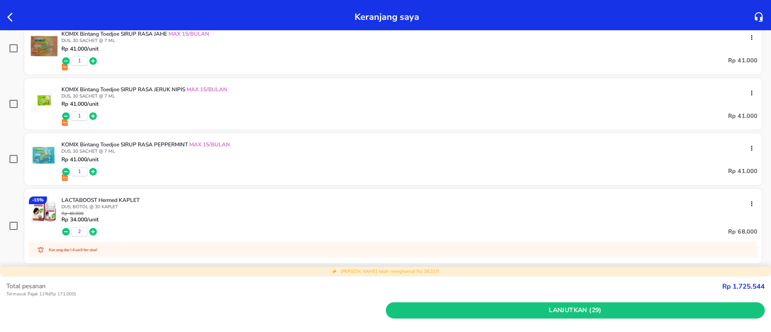
scroll to position [481, 0]
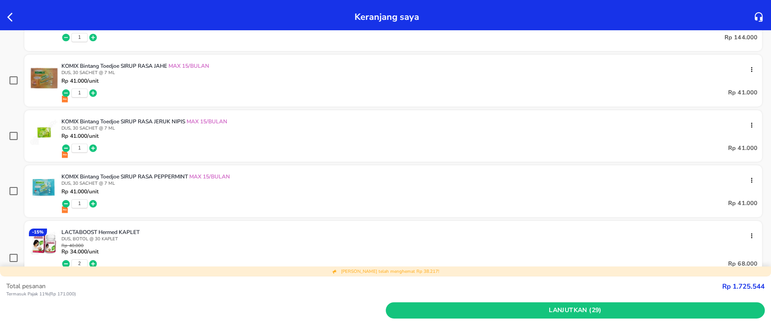
click at [8, 190] on icon at bounding box center [13, 191] width 11 height 11
click at [14, 191] on input "checkbox" at bounding box center [13, 191] width 9 height 9
checkbox input "true"
click at [17, 80] on input "checkbox" at bounding box center [13, 80] width 9 height 9
checkbox input "true"
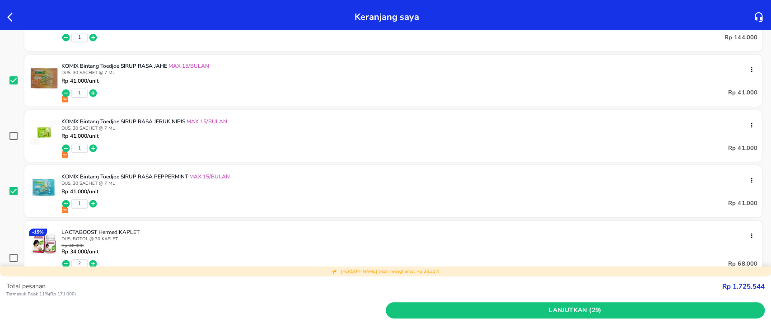
click at [14, 131] on input "checkbox" at bounding box center [13, 135] width 9 height 9
checkbox input "true"
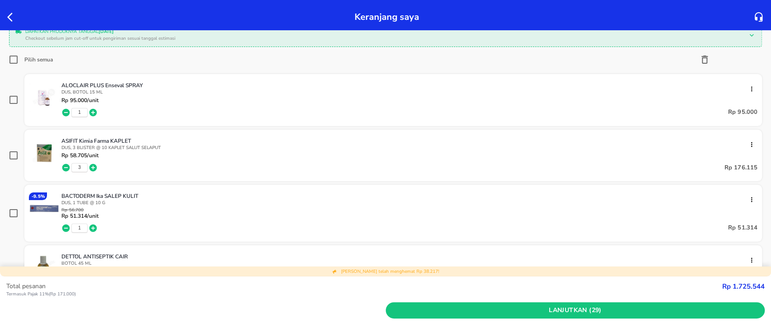
scroll to position [120, 0]
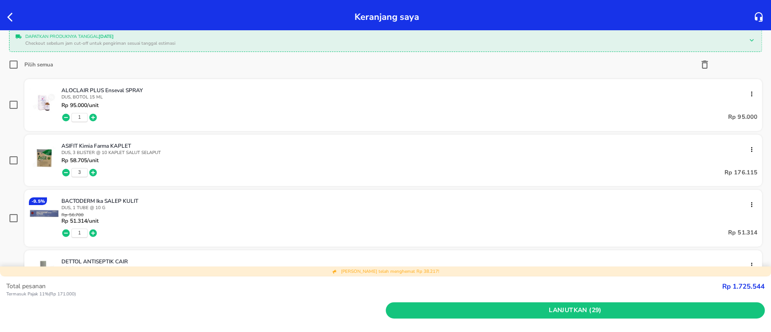
click at [14, 214] on input "checkbox" at bounding box center [13, 218] width 9 height 9
checkbox input "true"
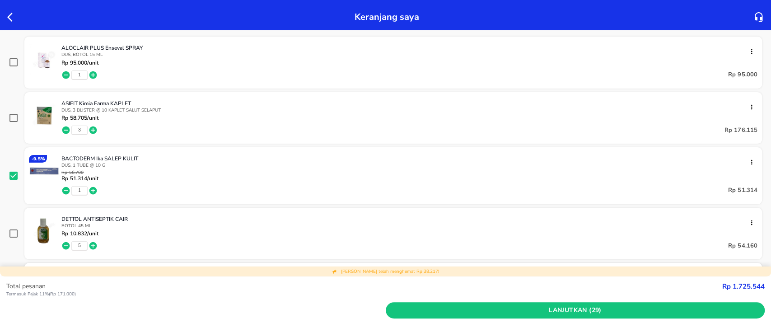
scroll to position [181, 0]
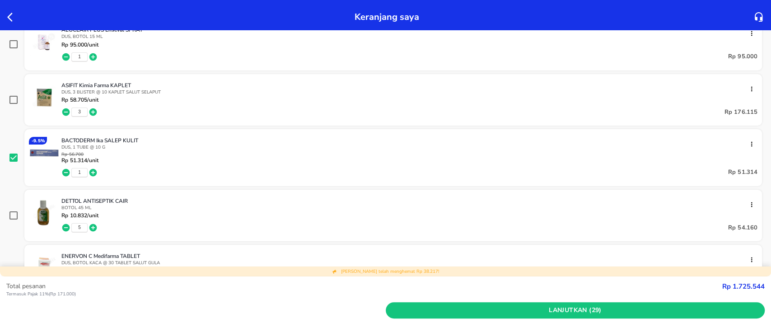
click at [16, 211] on input "checkbox" at bounding box center [13, 215] width 9 height 9
checkbox input "true"
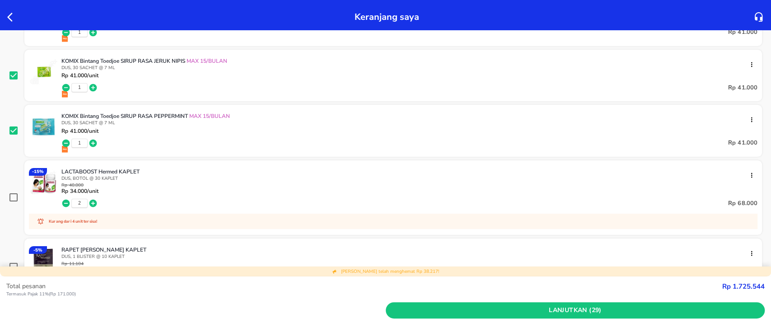
scroll to position [602, 0]
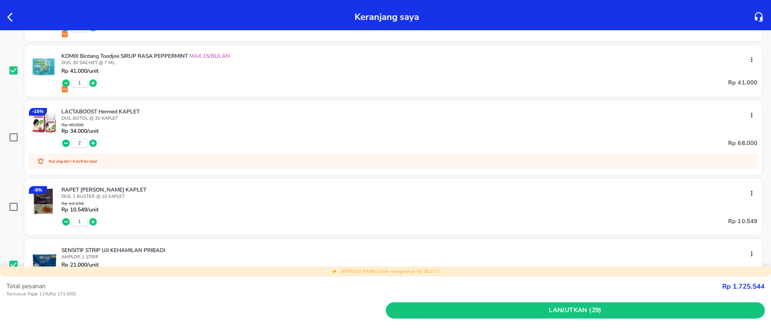
click at [10, 208] on input "checkbox" at bounding box center [13, 206] width 9 height 9
checkbox input "true"
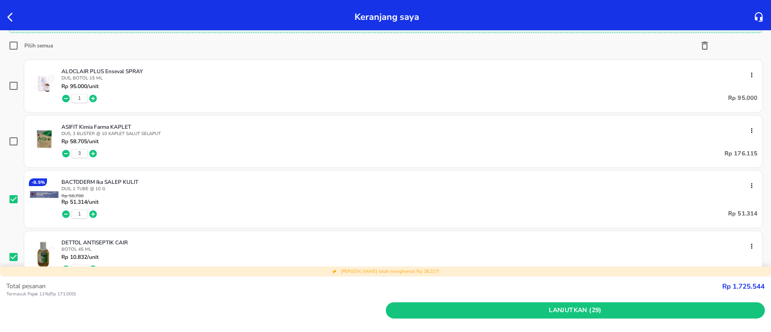
scroll to position [120, 0]
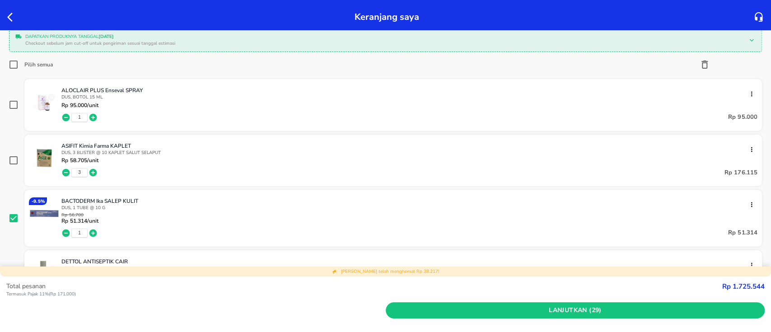
click at [14, 160] on input "checkbox" at bounding box center [13, 160] width 9 height 9
checkbox input "true"
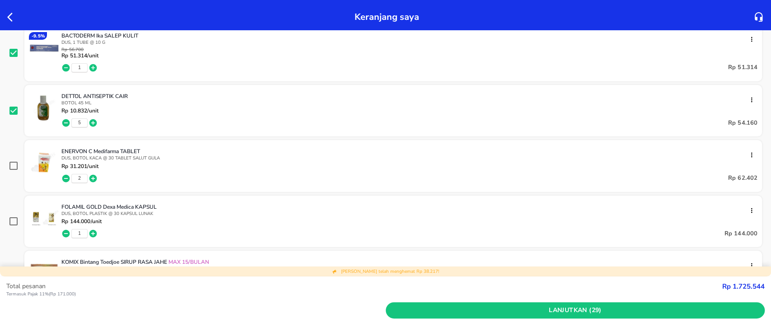
scroll to position [301, 0]
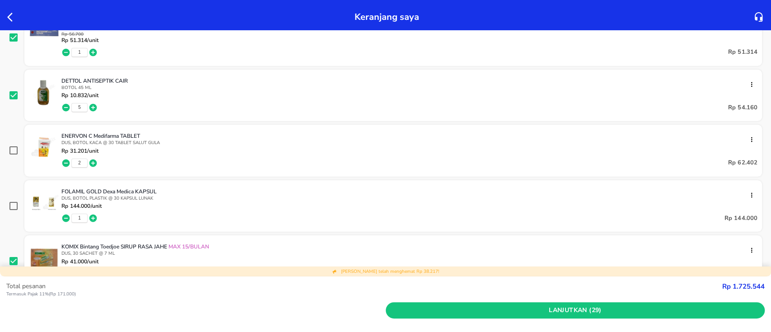
click at [12, 206] on input "checkbox" at bounding box center [13, 205] width 9 height 9
checkbox input "true"
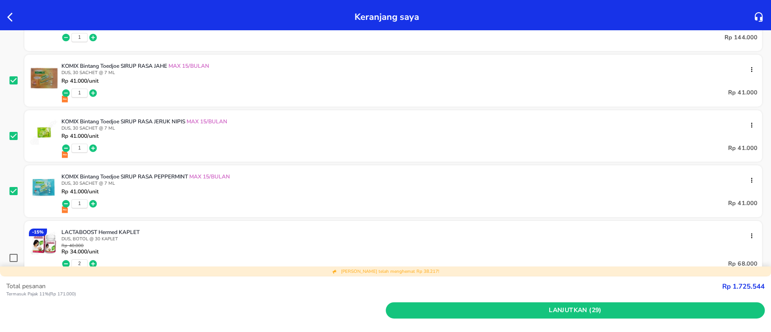
scroll to position [542, 0]
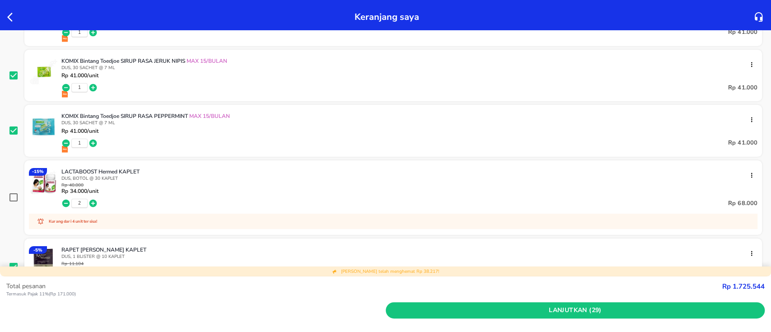
click at [14, 196] on input "checkbox" at bounding box center [13, 197] width 9 height 9
checkbox input "true"
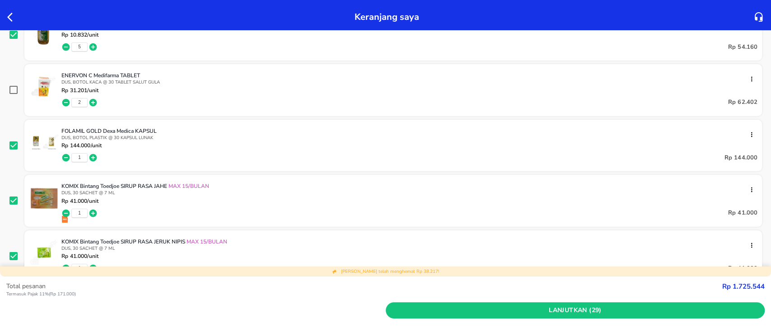
scroll to position [301, 0]
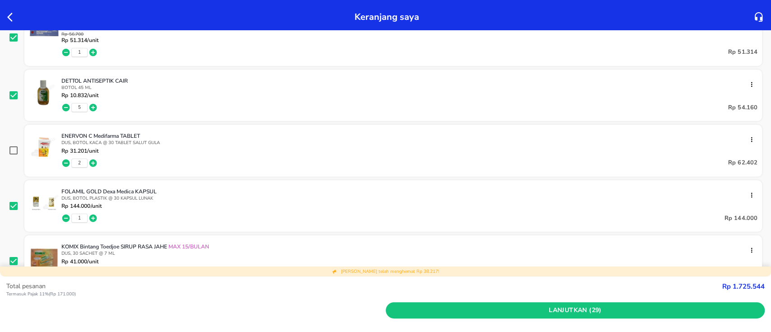
click at [14, 145] on icon at bounding box center [13, 150] width 11 height 11
click at [11, 152] on input "checkbox" at bounding box center [13, 150] width 9 height 9
checkbox input "true"
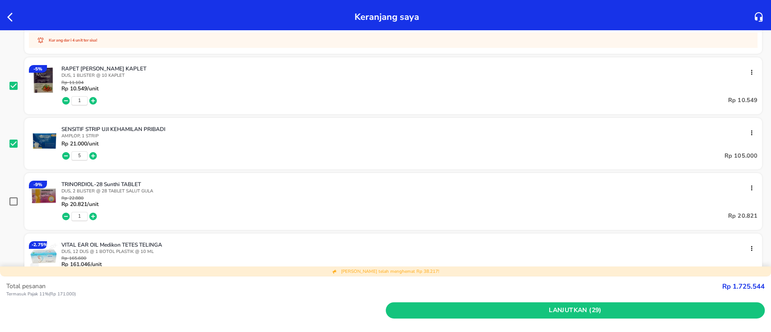
scroll to position [783, 0]
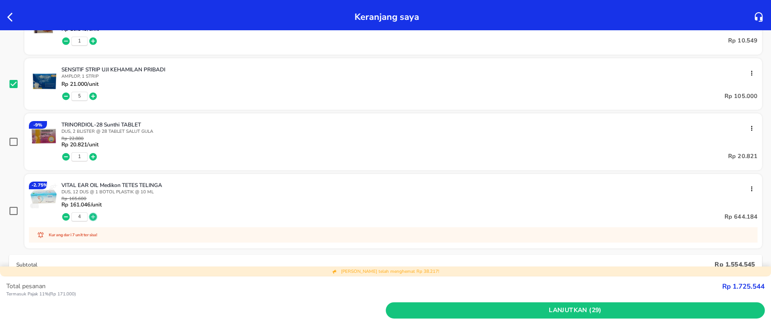
click at [94, 214] on icon "button" at bounding box center [93, 217] width 8 height 8
click at [12, 206] on input "checkbox" at bounding box center [13, 210] width 9 height 9
checkbox input "true"
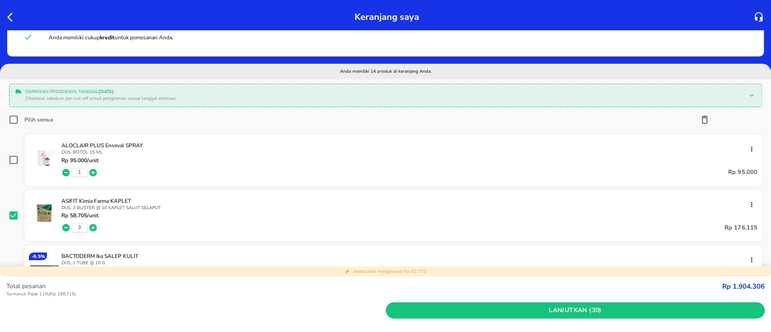
scroll to position [60, 0]
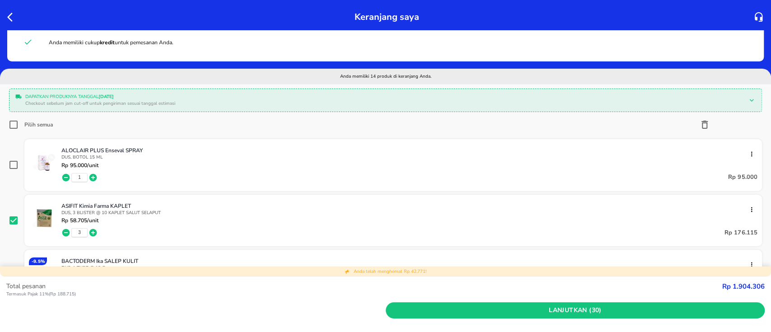
click at [14, 164] on input "checkbox" at bounding box center [13, 164] width 9 height 9
checkbox input "true"
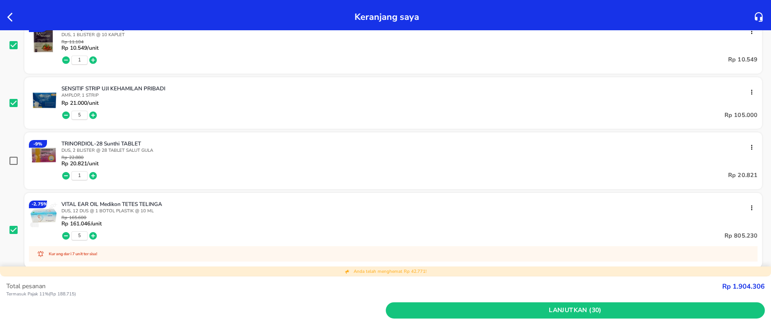
scroll to position [783, 0]
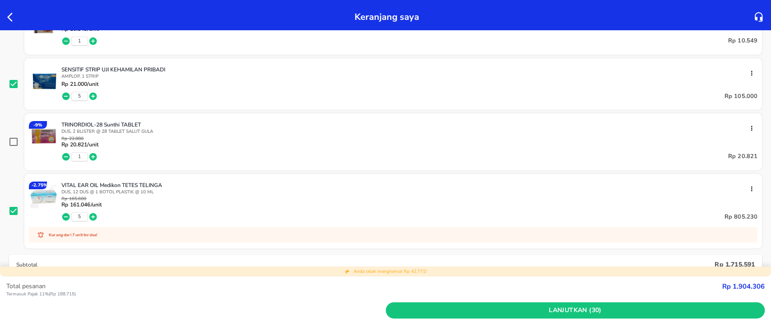
click at [17, 140] on input "checkbox" at bounding box center [13, 141] width 9 height 9
checkbox input "true"
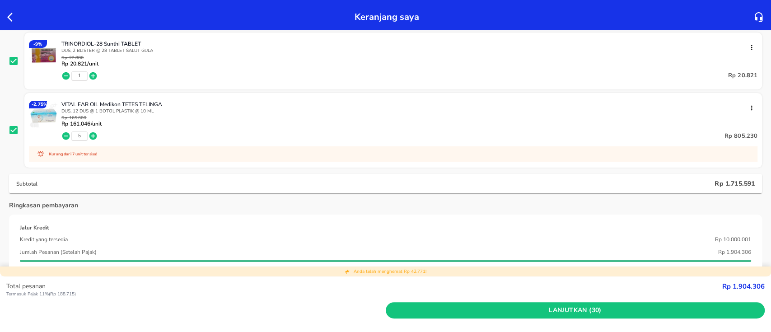
scroll to position [794, 0]
